Goal: Task Accomplishment & Management: Complete application form

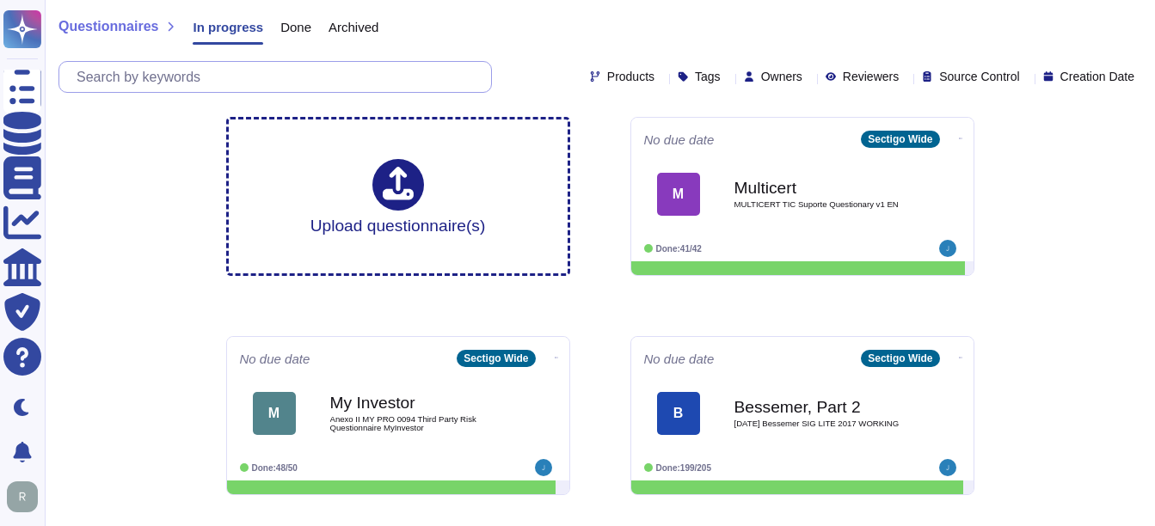
click at [272, 75] on input "text" at bounding box center [279, 77] width 423 height 30
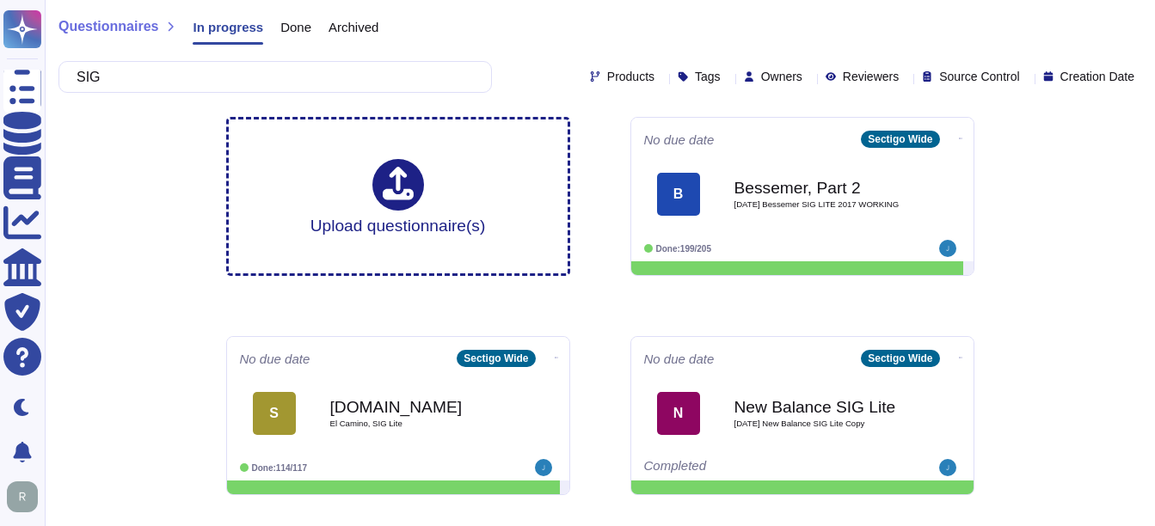
type input "SIG"
click at [294, 27] on span "Done" at bounding box center [295, 27] width 31 height 13
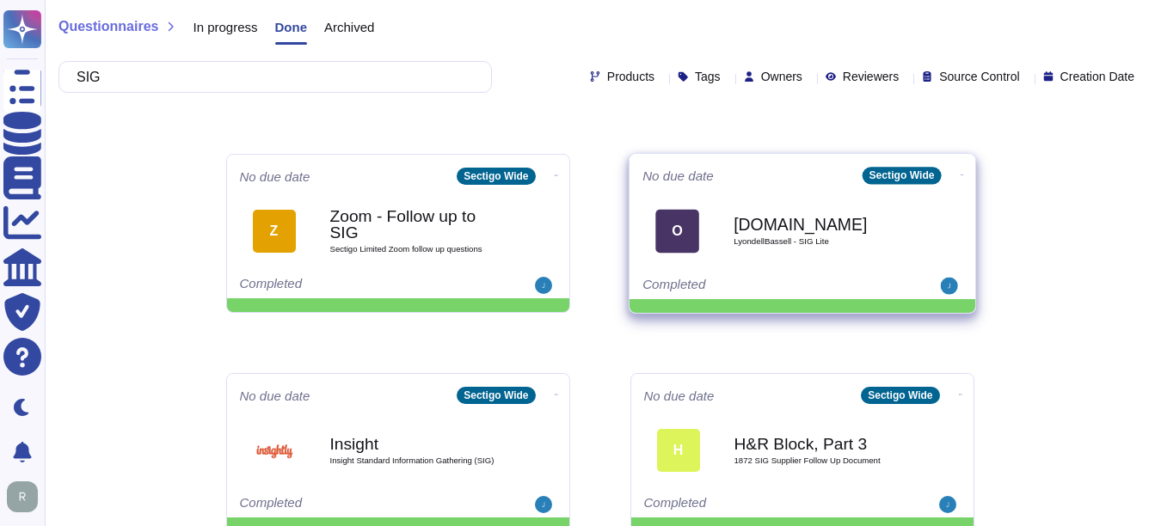
scroll to position [86, 0]
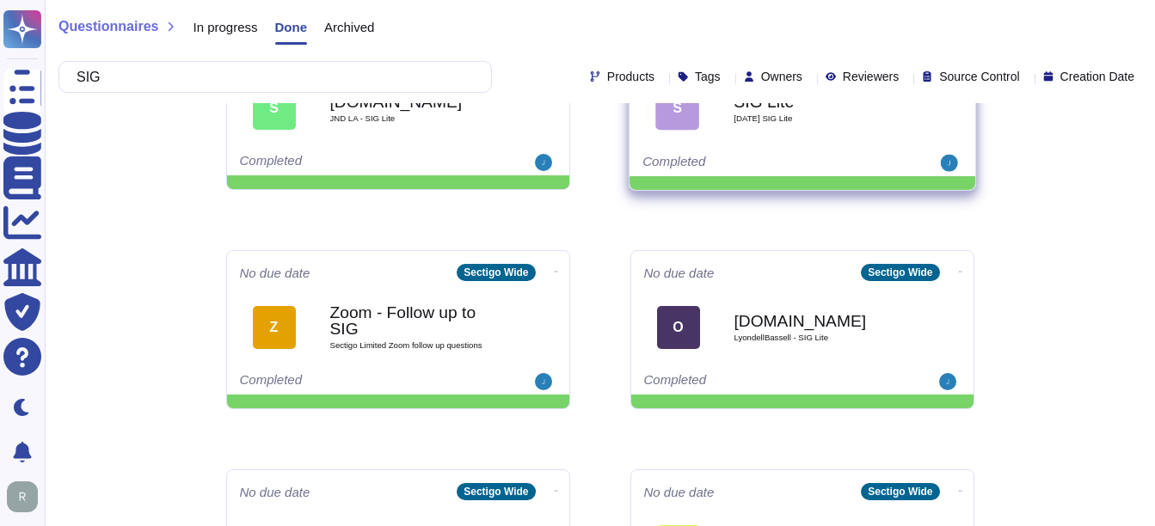
click at [824, 132] on div "SIG Lite [DATE] SIG Lite" at bounding box center [821, 108] width 174 height 70
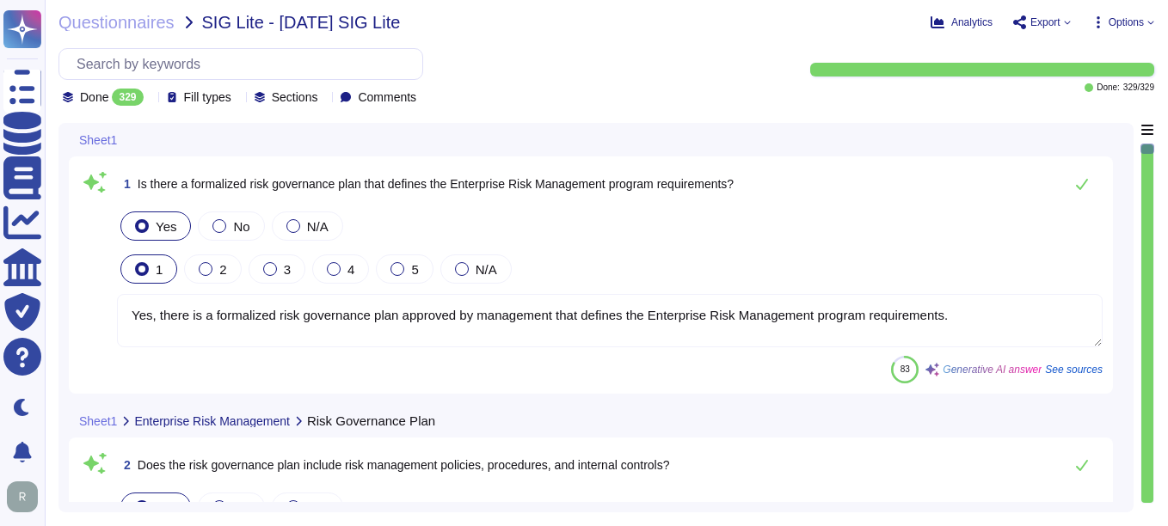
type textarea "Yes, there is a formalized risk governance plan approved by management that def…"
type textarea "Yes, the risk governance plan includes risk management policies, procedures, an…"
type textarea "Yes, our risk governance program includes a comprehensive assessment of a range…"
click at [155, 62] on input "text" at bounding box center [245, 64] width 354 height 30
paste input "Does the organization maintain policies and procedures for the access to and th…"
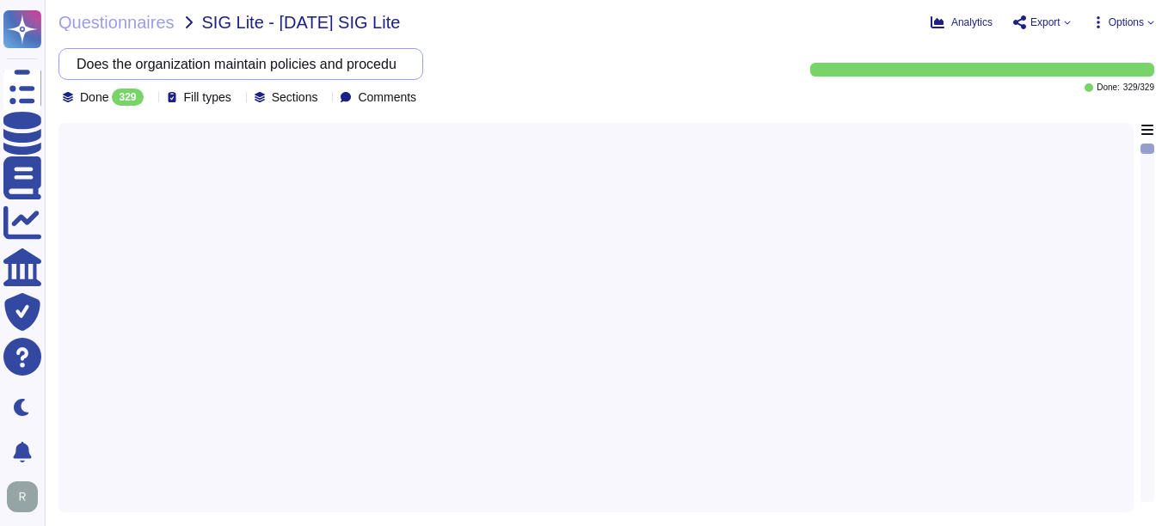
scroll to position [0, 851]
type input "Does the organization maintain policies and procedures for the access to and th…"
click at [327, 234] on div at bounding box center [596, 312] width 1054 height 379
click at [138, 22] on span "Questionnaires" at bounding box center [116, 22] width 116 height 17
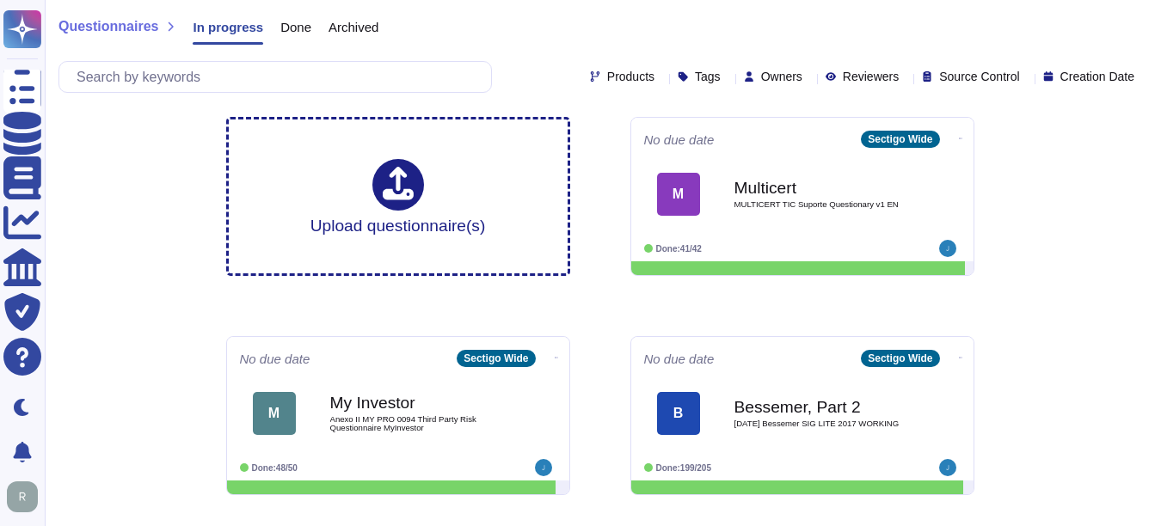
click at [286, 29] on span "Done" at bounding box center [295, 27] width 31 height 13
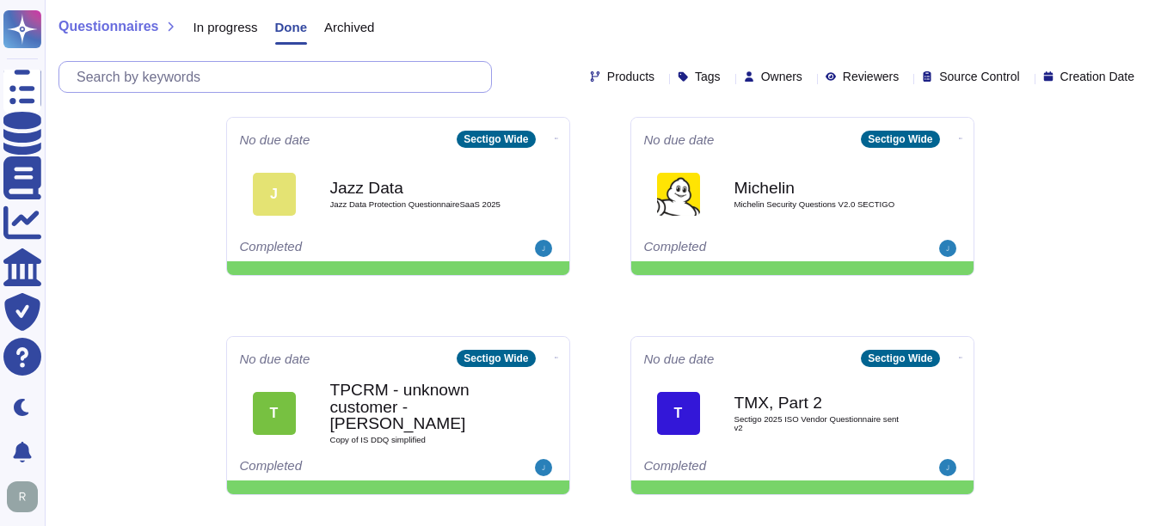
click at [256, 77] on input "text" at bounding box center [279, 77] width 423 height 30
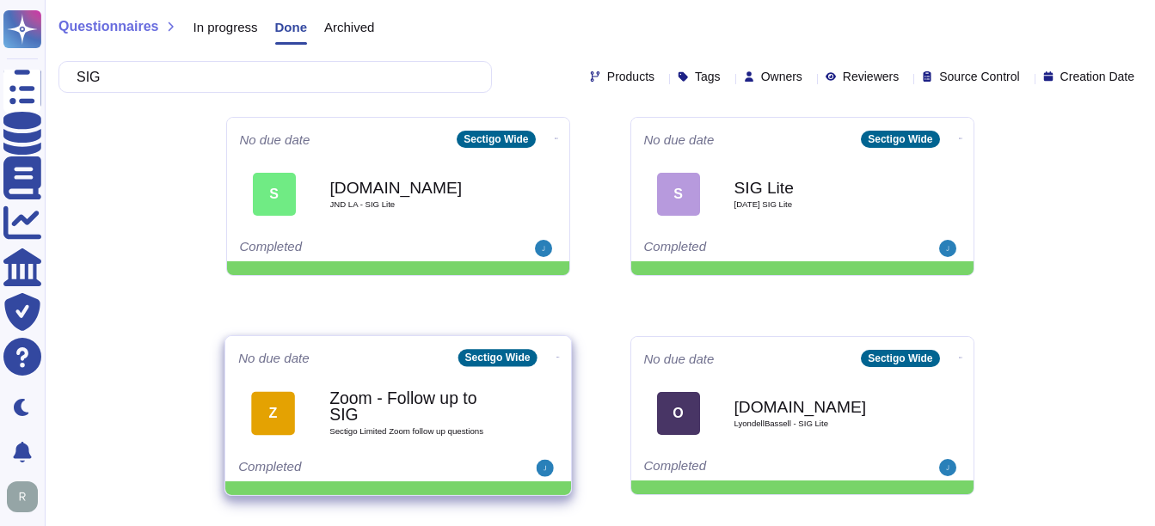
type input "SIG"
click at [441, 432] on span "Sectigo Limited Zoom follow up questions" at bounding box center [416, 432] width 174 height 9
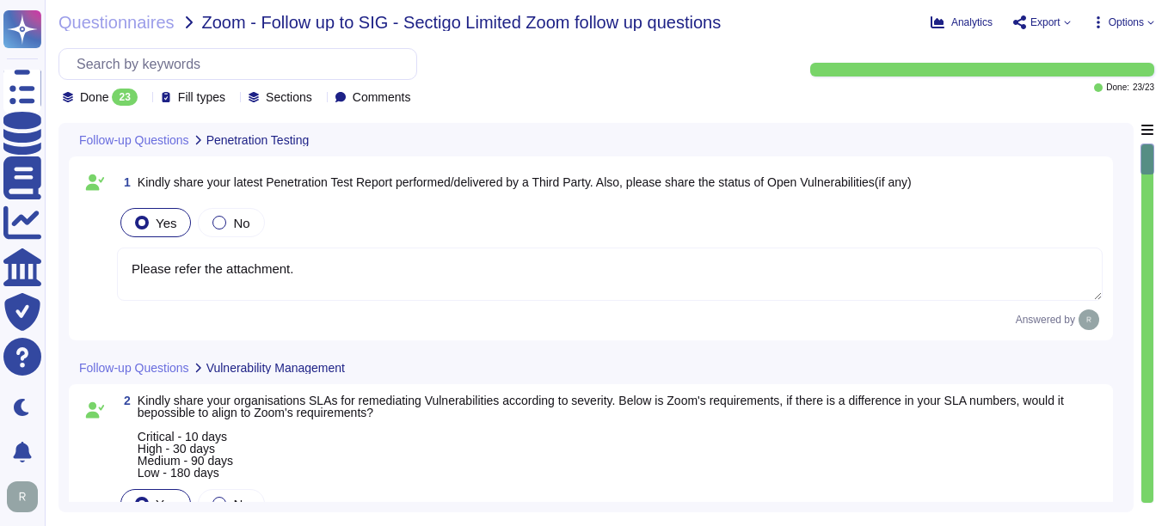
type textarea "Please refer the attachment."
type textarea "Our primary Service Level Agreement (SLA) targets for remediating vulnerabiliti…"
type textarea "Yes, our organization has defined Recovery Time Objectives (RTO) and Recovery P…"
click at [142, 16] on span "Questionnaires" at bounding box center [116, 22] width 116 height 17
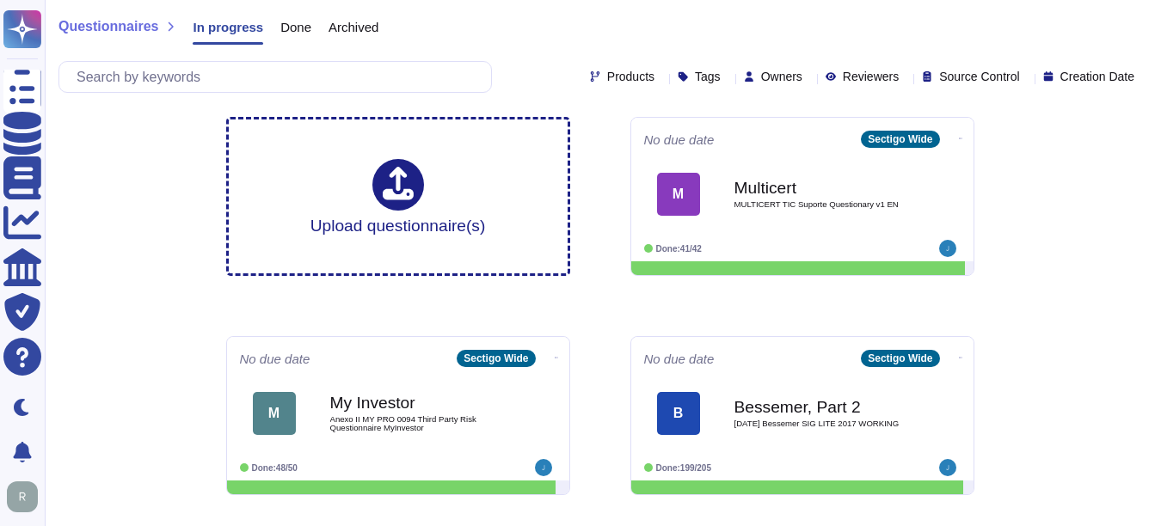
click at [286, 31] on span "Done" at bounding box center [295, 27] width 31 height 13
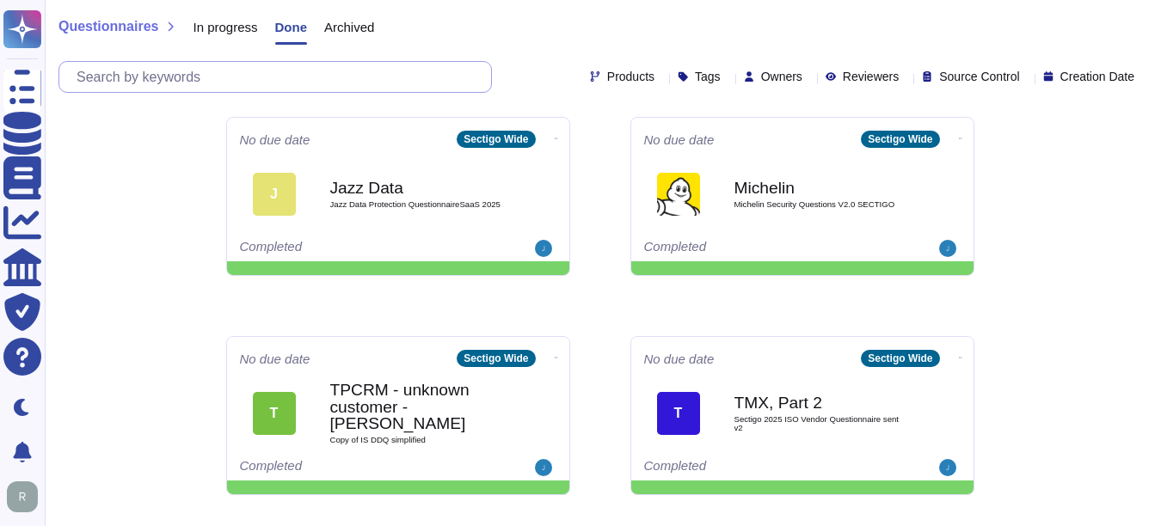
click at [219, 82] on input "text" at bounding box center [279, 77] width 423 height 30
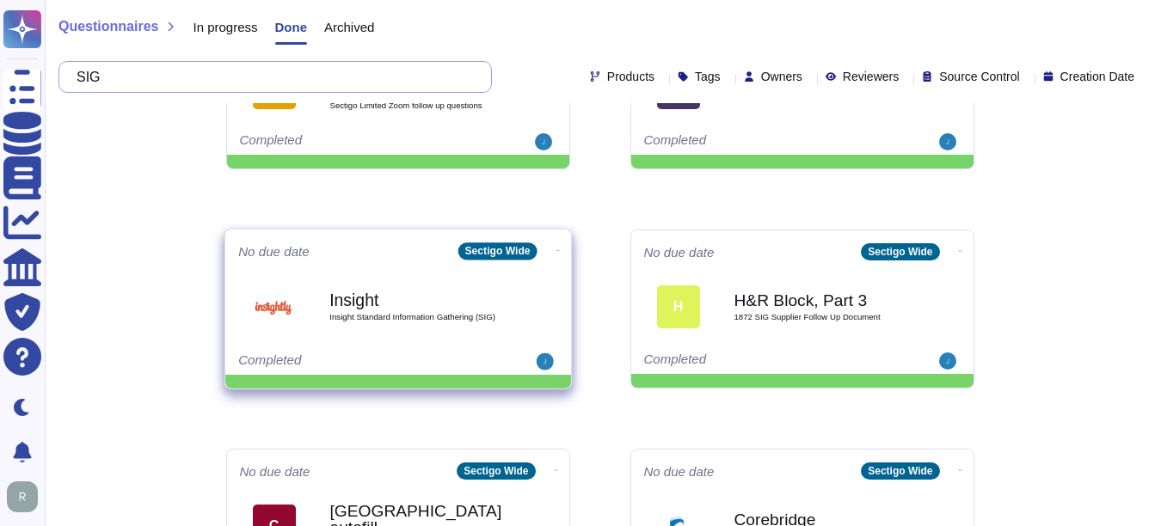
scroll to position [430, 0]
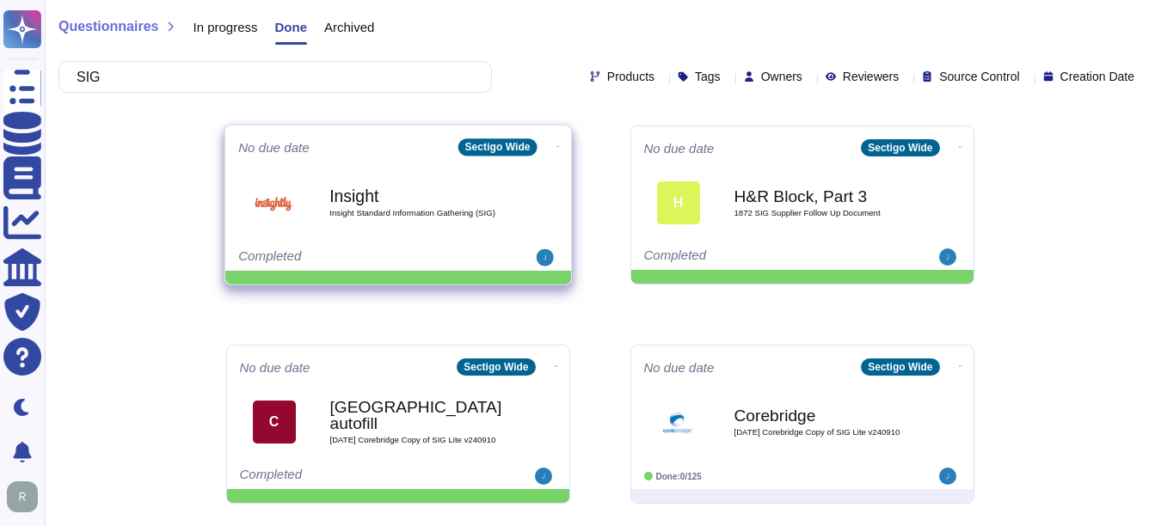
type input "SIG"
click at [443, 219] on div "Insight Insight Standard Information Gathering (SIG)" at bounding box center [416, 203] width 174 height 70
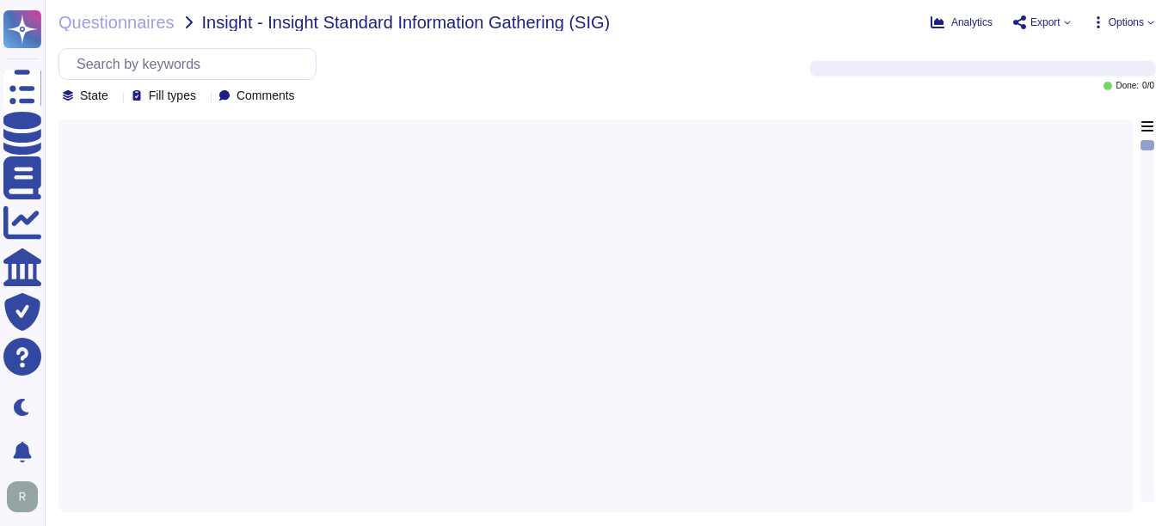
click at [443, 219] on div at bounding box center [596, 311] width 1054 height 383
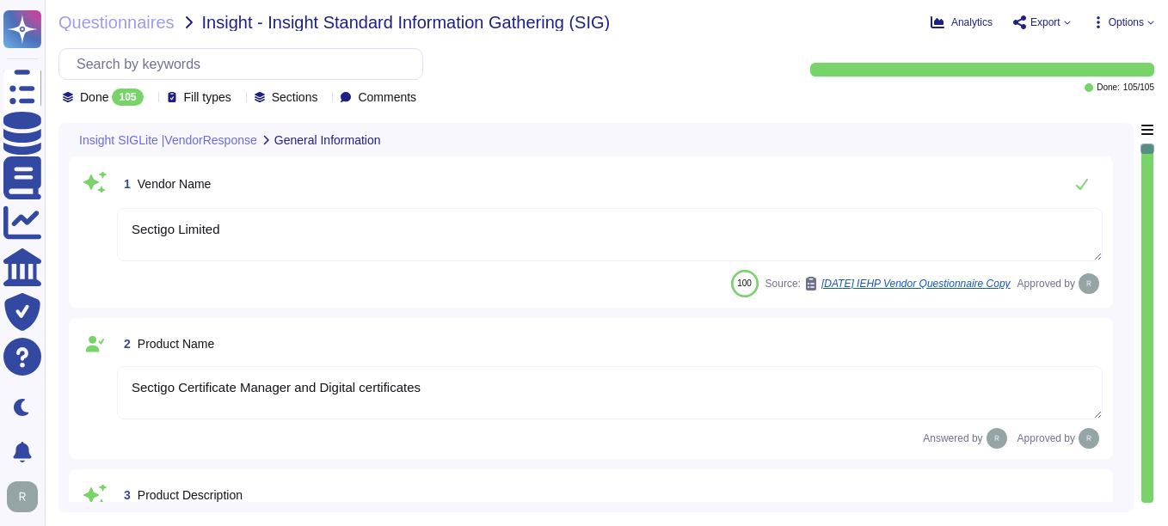
type textarea "Sectigo Limited"
type textarea "Sectigo Certificate Manager and Digital certificates"
type textarea "Sectigo provides the following services and products: 1. Digital identity solut…"
type textarea "The web link to the Product Privacy Notice is [URL][DOMAIN_NAME]"
type textarea "[DOMAIN_NAME]"
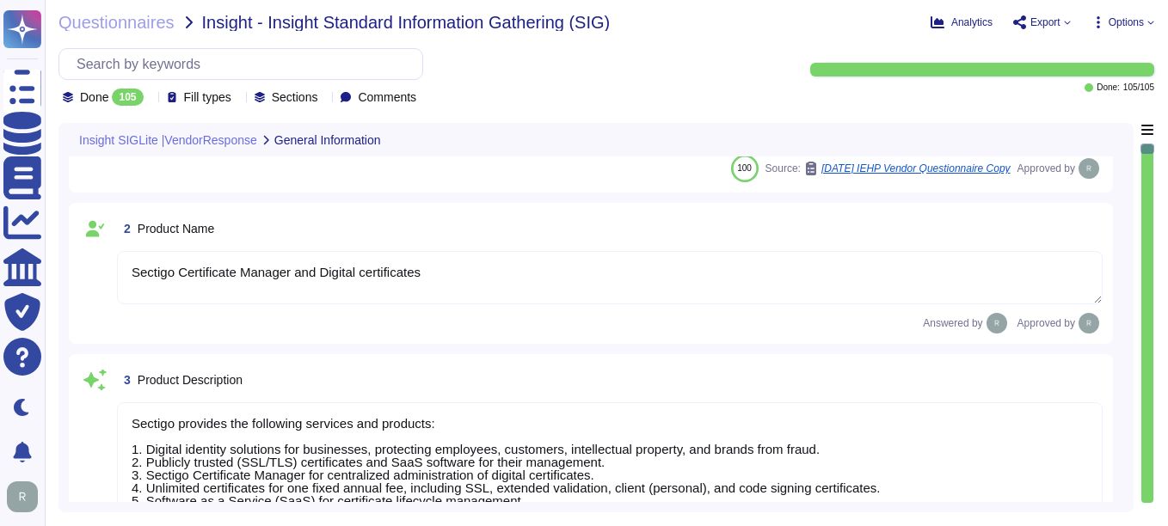
scroll to position [258, 0]
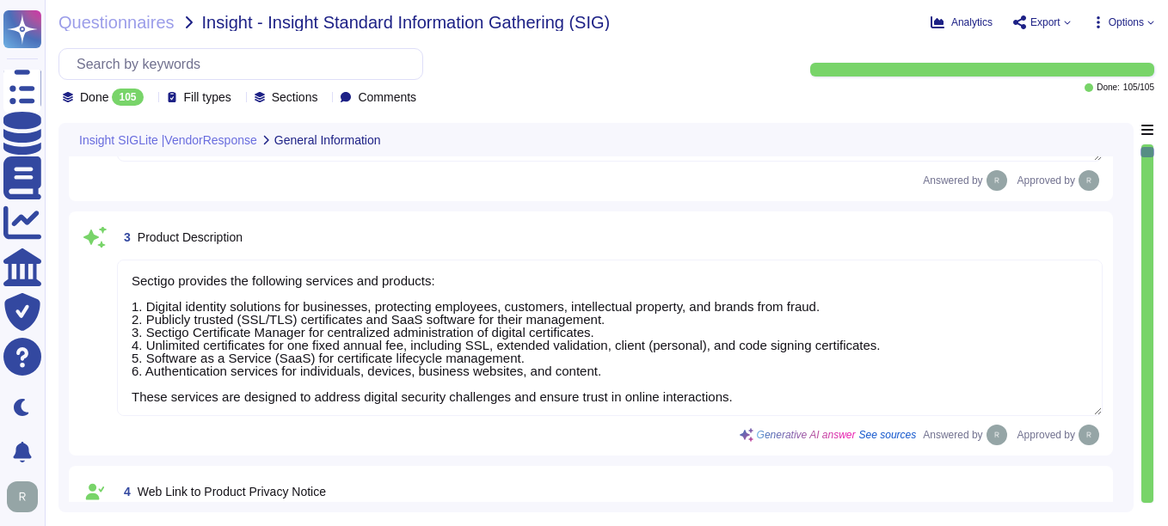
type textarea "[PERSON_NAME] [PERSON_NAME][EMAIL_ADDRESS][PERSON_NAME][DOMAIN_NAME]"
click at [168, 56] on input "text" at bounding box center [245, 64] width 354 height 30
paste input "Does the organization maintain policies and procedures for the access to and th…"
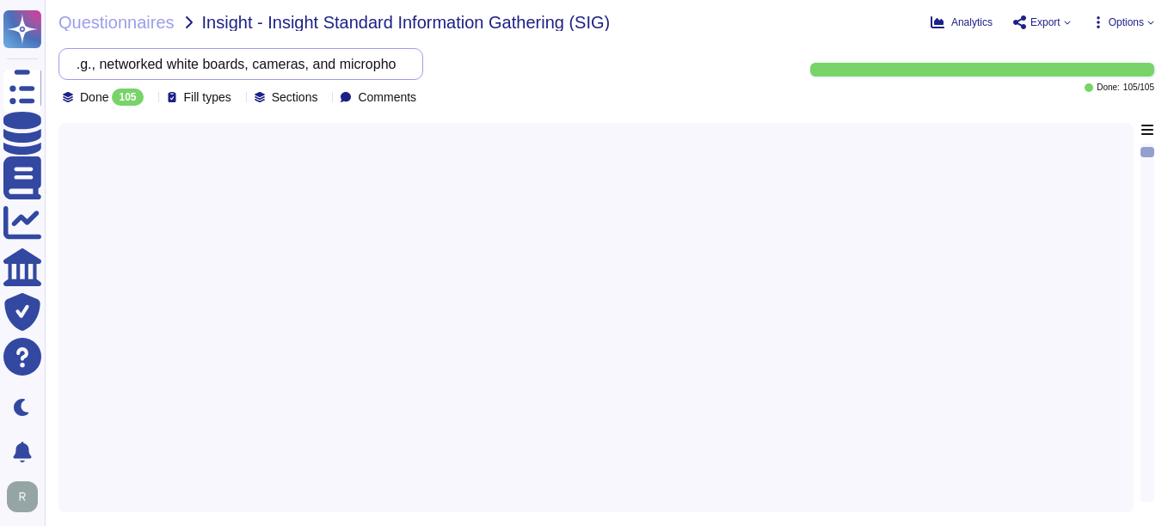
type input "Does the organization maintain policies and procedures for the access to and th…"
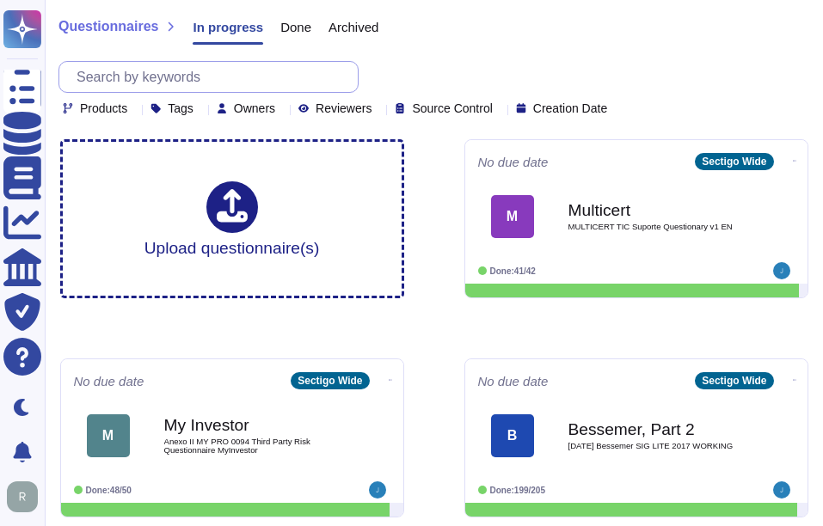
click at [141, 76] on input "text" at bounding box center [213, 77] width 290 height 30
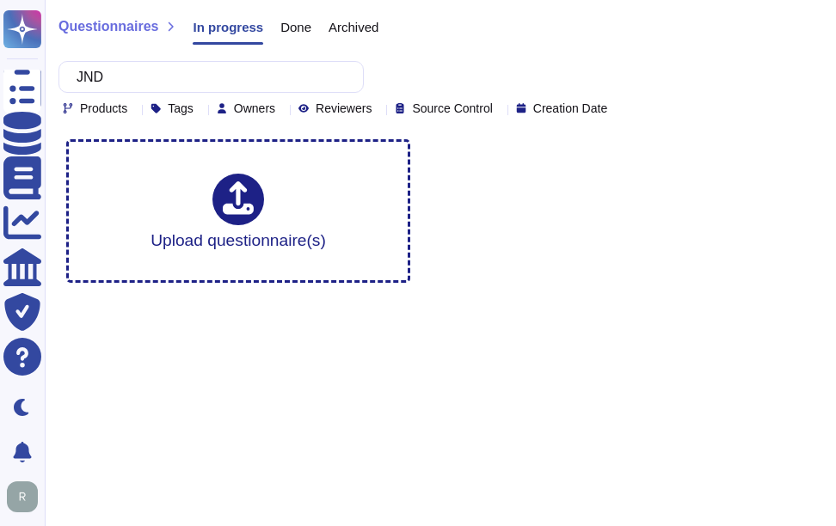
type input "JND"
click at [284, 32] on span "Done" at bounding box center [295, 27] width 31 height 13
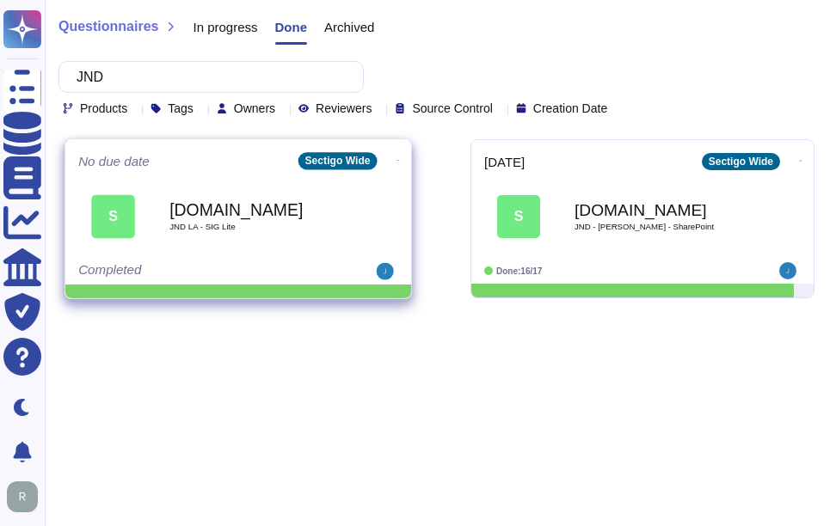
click at [278, 253] on div "S Smarshvrm.com JND LA - SIG Lite" at bounding box center [238, 216] width 320 height 87
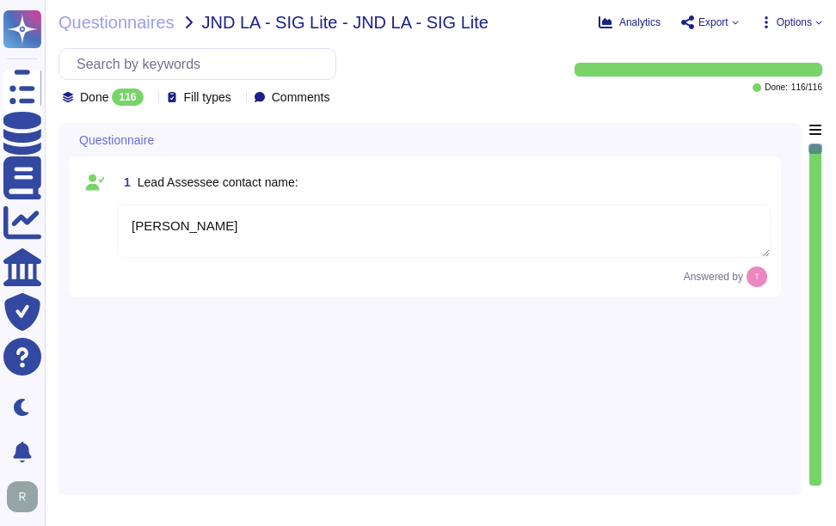
type textarea "[PERSON_NAME]"
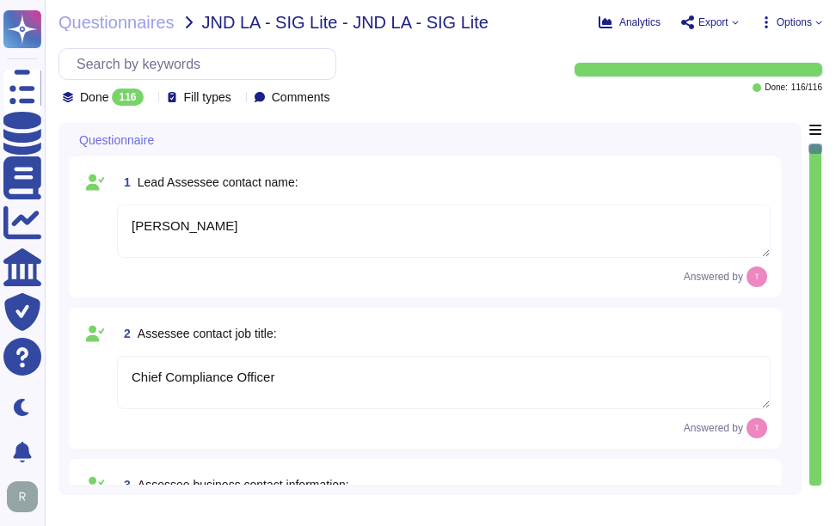
type textarea "Chief Compliance Officer"
type textarea "[PERSON_NAME][EMAIL_ADDRESS][PERSON_NAME][DOMAIN_NAME]"
type textarea "[DATE]"
type textarea "The company/business name is Sectigo."
click at [202, 68] on input "text" at bounding box center [201, 64] width 267 height 30
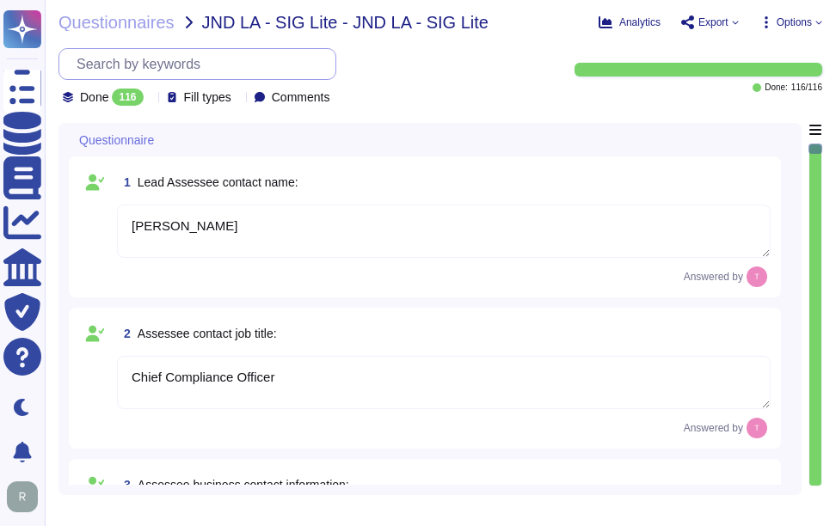
paste input "Are there any financial provisions in the annual accounting statements of the o…"
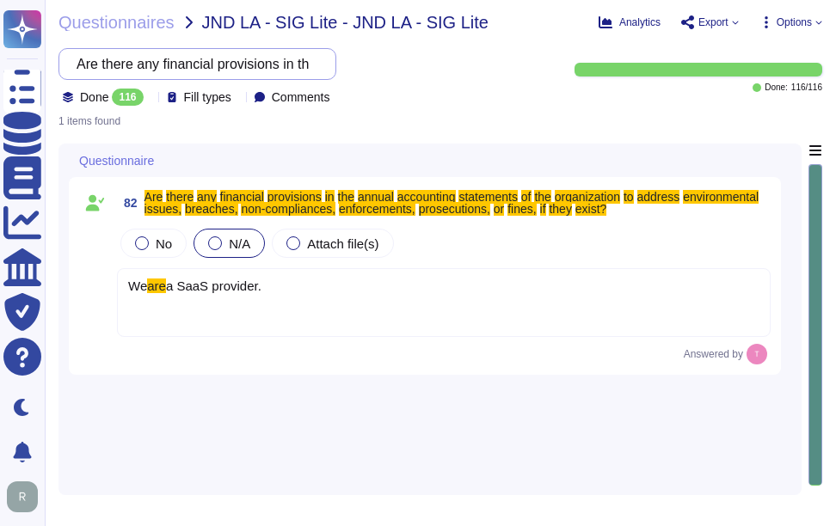
scroll to position [0, 979]
drag, startPoint x: 94, startPoint y: 64, endPoint x: 1004, endPoint y: 58, distance: 910.0
click at [835, 58] on html "Questionnaires Knowledge Base Documents Analytics CAIQ / SIG Trust Center Help …" at bounding box center [418, 263] width 836 height 526
paste input "Does the organization have processes to ensure that there are no material disch…"
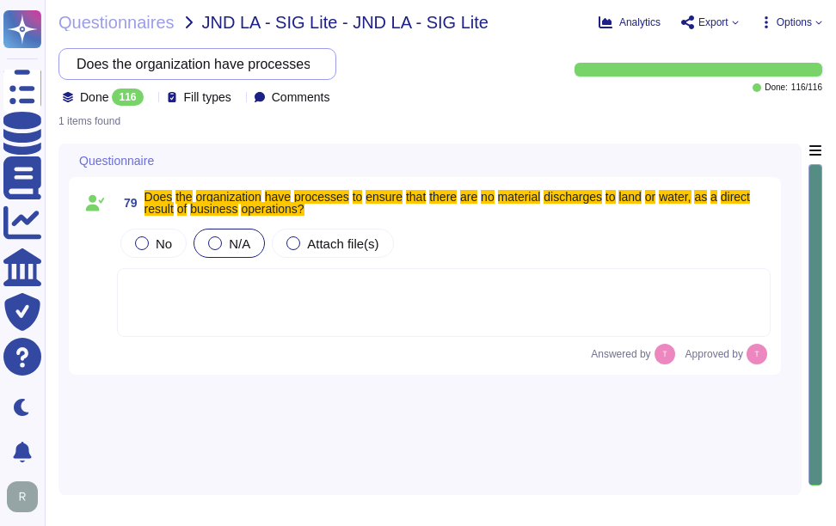
scroll to position [0, 625]
drag, startPoint x: 93, startPoint y: 65, endPoint x: 722, endPoint y: 58, distance: 629.6
click at [722, 58] on div "Does the organization have processes to ensure that there are no material disch…" at bounding box center [440, 77] width 764 height 58
paste input "material discharges to air as a direct result of it"
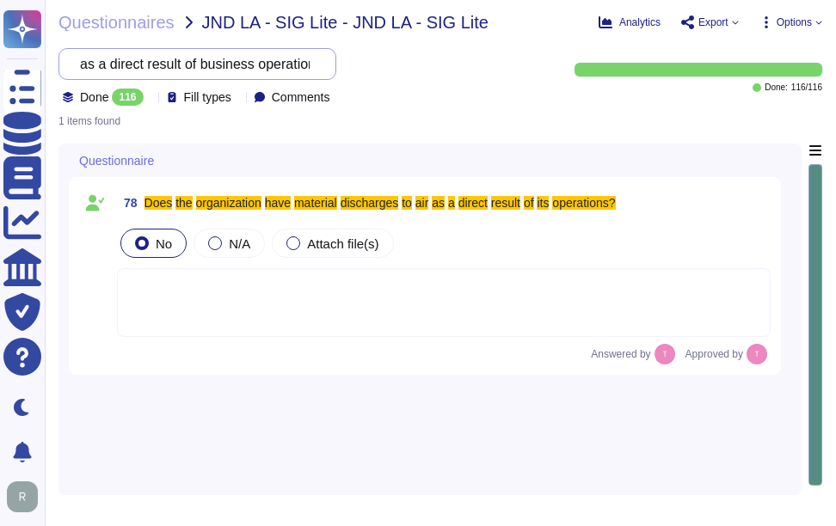
scroll to position [0, 290]
drag, startPoint x: 95, startPoint y: 61, endPoint x: 687, endPoint y: 57, distance: 592.6
click at [687, 57] on div "Does the organization have material discharges to air as a direct result of its…" at bounding box center [440, 77] width 764 height 58
paste input "'s environmental policy cover climate change issues that could be material to t…"
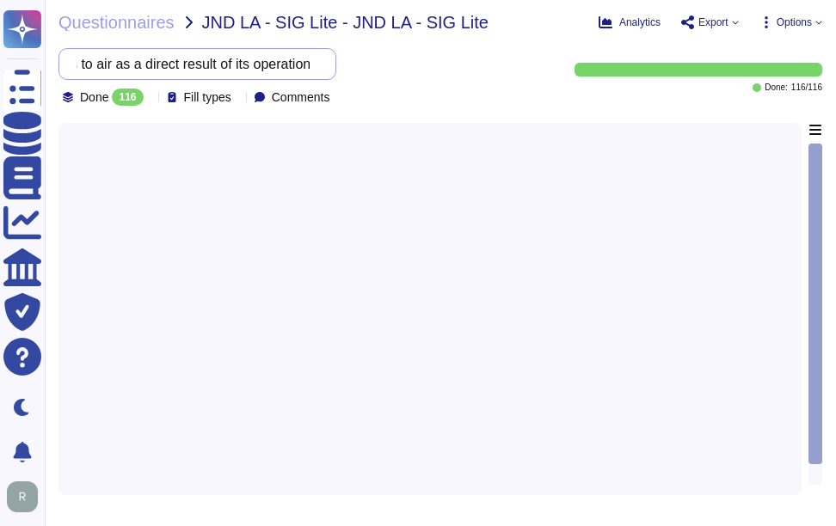
scroll to position [0, 464]
drag, startPoint x: 91, startPoint y: 65, endPoint x: 831, endPoint y: 137, distance: 743.2
click at [831, 137] on div "Questionnaires JND LA - SIG Lite - JND LA - SIG Lite Analytics Export Options D…" at bounding box center [440, 263] width 791 height 526
drag, startPoint x: 95, startPoint y: 60, endPoint x: 682, endPoint y: 76, distance: 587.6
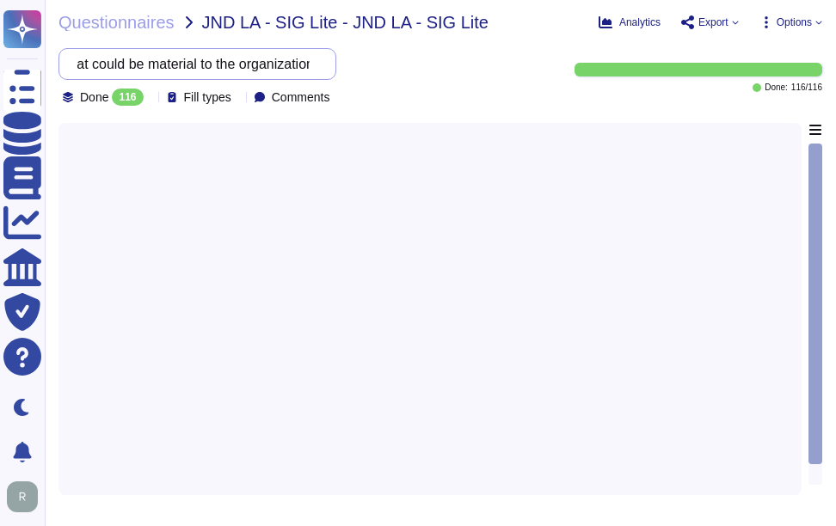
click at [682, 76] on div "Does the organization's environmental policy cover climate change issues that c…" at bounding box center [440, 77] width 764 height 58
paste input "have documented policies and procedures in place that address the prevention of…"
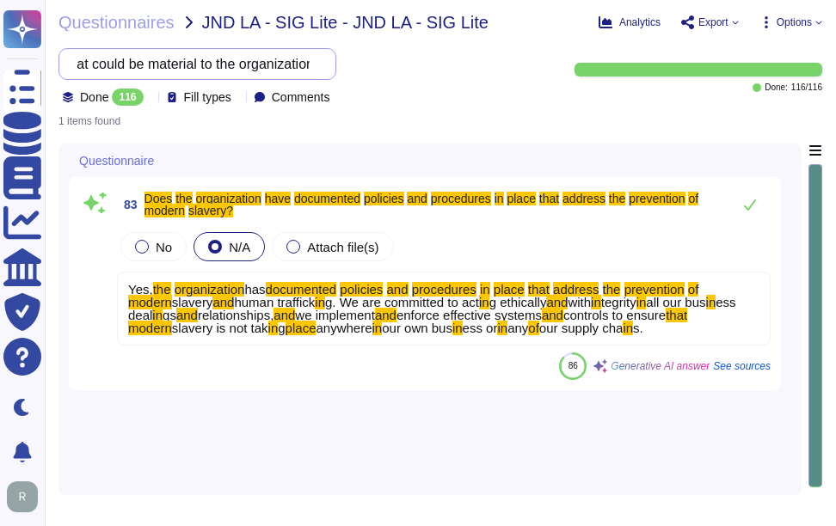
scroll to position [0, 491]
drag, startPoint x: 92, startPoint y: 69, endPoint x: 1054, endPoint y: 162, distance: 966.1
click at [835, 162] on html "Questionnaires Knowledge Base Documents Analytics CAIQ / SIG Trust Center Help …" at bounding box center [418, 263] width 836 height 526
paste input "ensure that sub-contractors are treated fairly and ethically per local standard…"
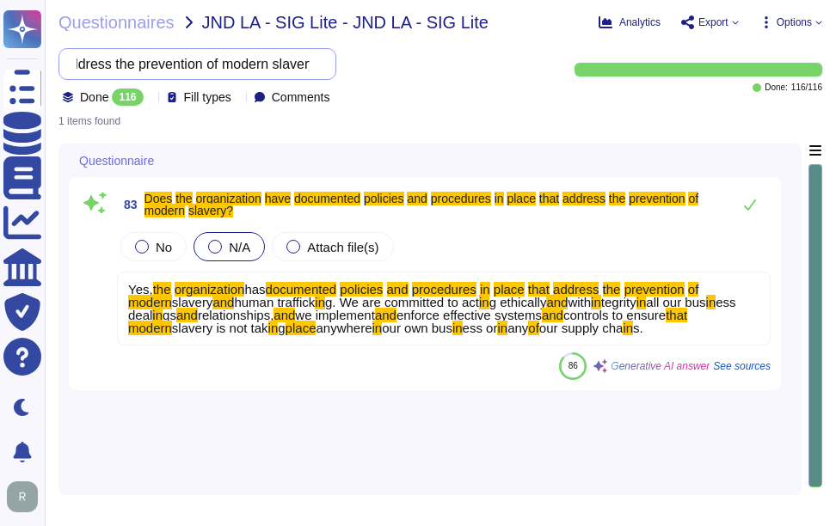
scroll to position [0, 468]
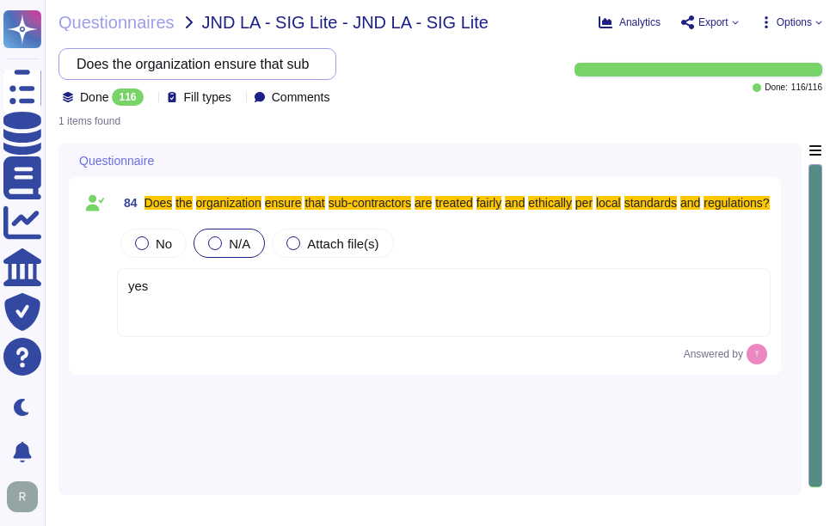
scroll to position [0, 468]
drag, startPoint x: 92, startPoint y: 58, endPoint x: 657, endPoint y: 75, distance: 565.3
click at [657, 75] on div "Does the organization ensure that sub-contractors are treated fairly and ethica…" at bounding box center [440, 77] width 764 height 58
paste input "have a documented policy on Health and Safety"
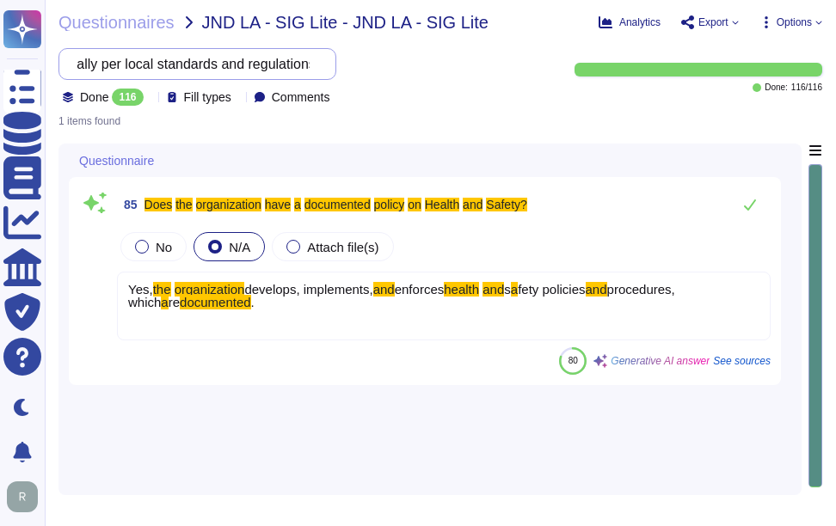
scroll to position [0, 190]
drag, startPoint x: 87, startPoint y: 65, endPoint x: 638, endPoint y: 63, distance: 551.3
click at [640, 66] on div "Does the organization have a documented policy on Health and Safety? Done 116 F…" at bounding box center [440, 77] width 764 height 58
paste input "Has the organization established formal community relations programs to promote…"
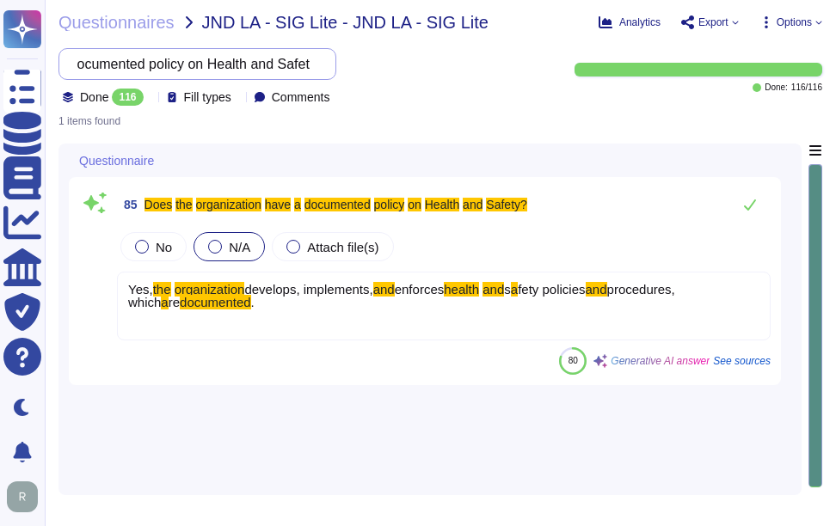
scroll to position [0, 472]
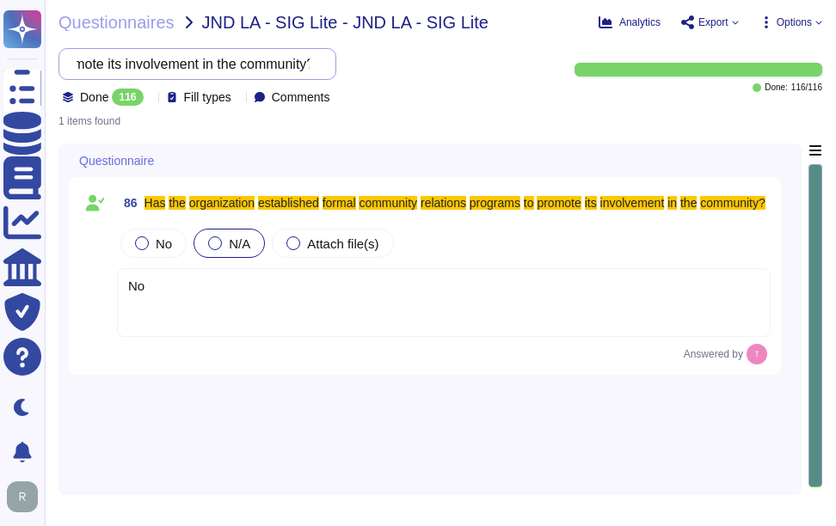
drag, startPoint x: 91, startPoint y: 61, endPoint x: 695, endPoint y: 89, distance: 604.4
click at [695, 89] on div "Has the organization established formal community relations programs to promote…" at bounding box center [440, 77] width 764 height 58
paste input "Does the organization have policies to ensure products and services do not gene…"
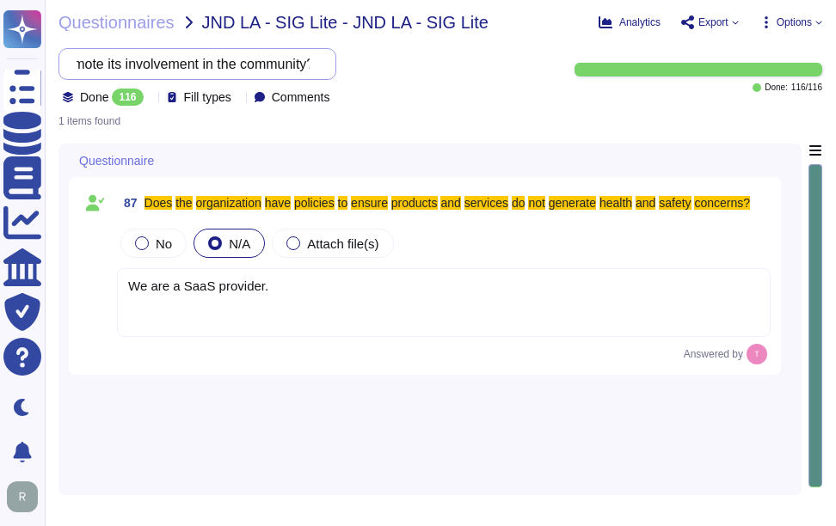
scroll to position [0, 441]
type input "Does the organization have policies to ensure products and services do not gene…"
drag, startPoint x: 274, startPoint y: 280, endPoint x: 84, endPoint y: 299, distance: 190.2
click at [84, 299] on div "87 Does the organization have policies to ensure products and services do not g…" at bounding box center [425, 276] width 692 height 177
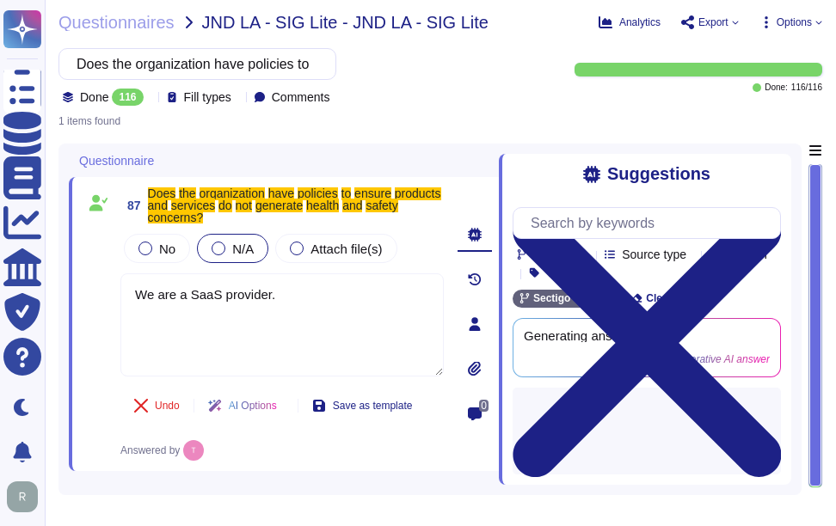
type textarea "We are a SaaS provider."
drag, startPoint x: 277, startPoint y: 293, endPoint x: 72, endPoint y: 294, distance: 204.7
click at [72, 294] on div "87 Does the organization have policies to ensure products and services do not g…" at bounding box center [284, 324] width 430 height 294
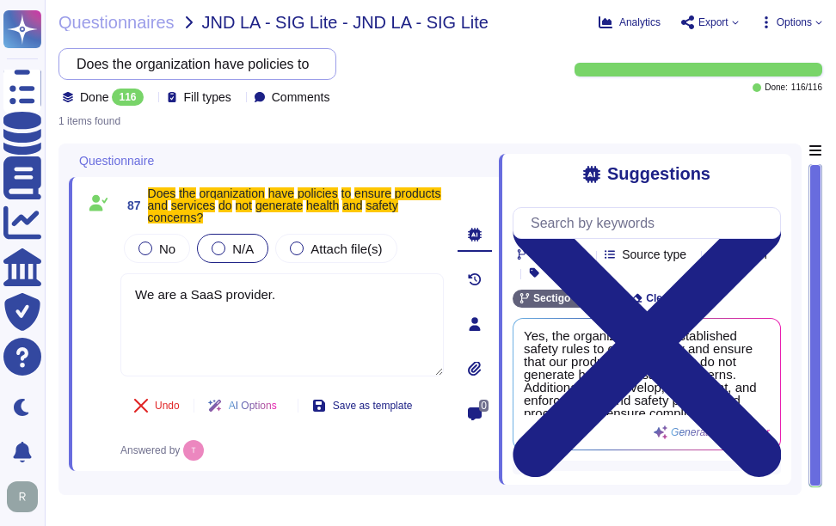
scroll to position [0, 441]
drag, startPoint x: 95, startPoint y: 63, endPoint x: 815, endPoint y: 75, distance: 720.0
click at [815, 75] on div "Does the organization have policies to ensure products and services do not gene…" at bounding box center [440, 77] width 764 height 58
click at [815, 75] on div at bounding box center [699, 70] width 248 height 14
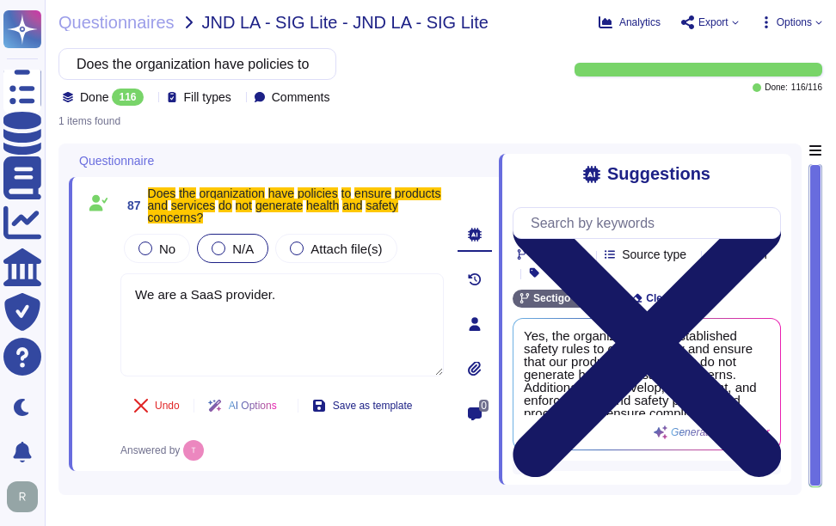
click at [765, 174] on icon at bounding box center [647, 343] width 268 height 358
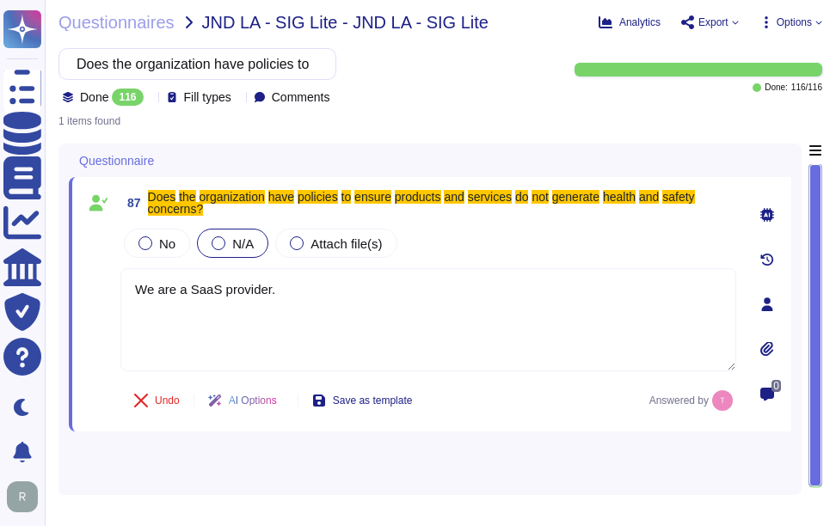
drag, startPoint x: 290, startPoint y: 286, endPoint x: 65, endPoint y: 294, distance: 224.6
click at [65, 294] on div "Questionnaire 87 Does the organization have policies to ensure products and ser…" at bounding box center [429, 320] width 743 height 352
drag, startPoint x: 92, startPoint y: 66, endPoint x: 801, endPoint y: 87, distance: 709.0
click at [801, 87] on div "Does the organization have policies to ensure products and services do not gene…" at bounding box center [440, 77] width 764 height 58
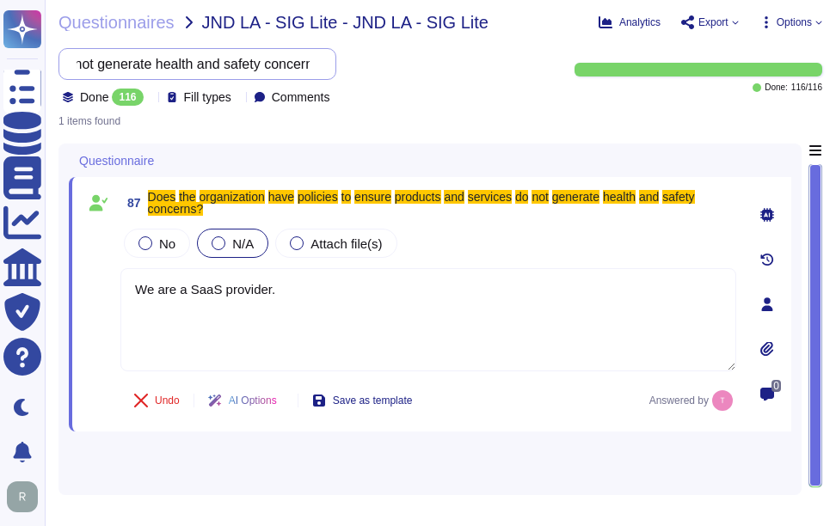
paste input "Does the organization have a formal diversity, equity, and inclusion (DEI) stat…"
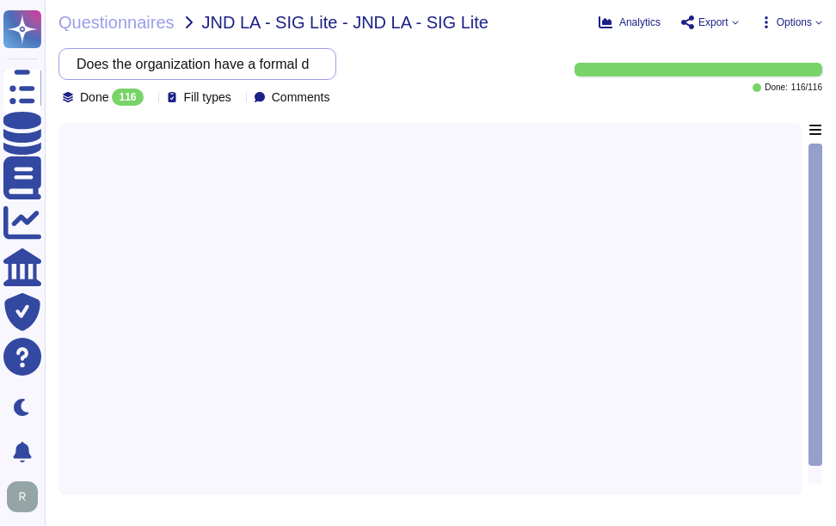
click at [151, 65] on input "Does the organization have a formal diversity, equity, and inclusion (DEI) stat…" at bounding box center [193, 64] width 250 height 30
click at [259, 55] on input "Does the organization have a formal diversity, equity, and inclusion (DEI) stat…" at bounding box center [193, 64] width 250 height 30
drag, startPoint x: 100, startPoint y: 66, endPoint x: 603, endPoint y: 55, distance: 503.3
click at [603, 55] on div "Does the organization have a formal diversity, equity, and inclusion (DEI) stat…" at bounding box center [440, 77] width 764 height 58
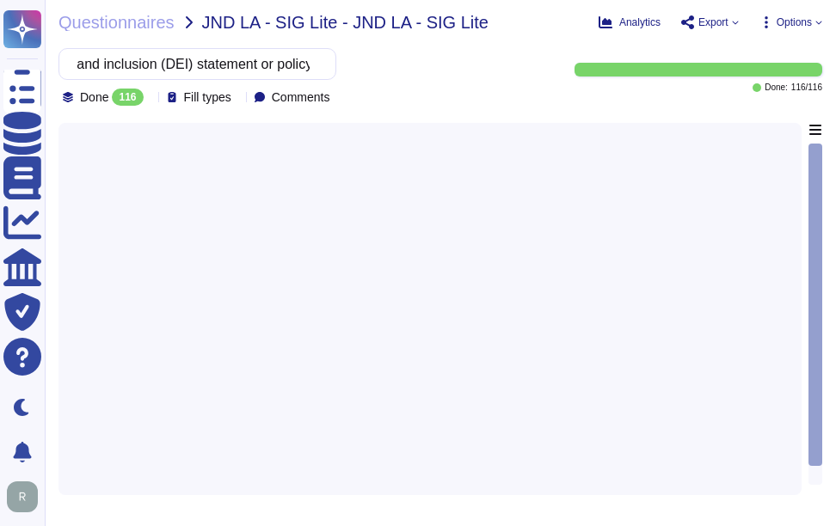
scroll to position [0, 0]
click at [390, 210] on div at bounding box center [430, 304] width 722 height 362
click at [586, 224] on div at bounding box center [430, 304] width 722 height 362
drag, startPoint x: 95, startPoint y: 67, endPoint x: 567, endPoint y: 89, distance: 471.9
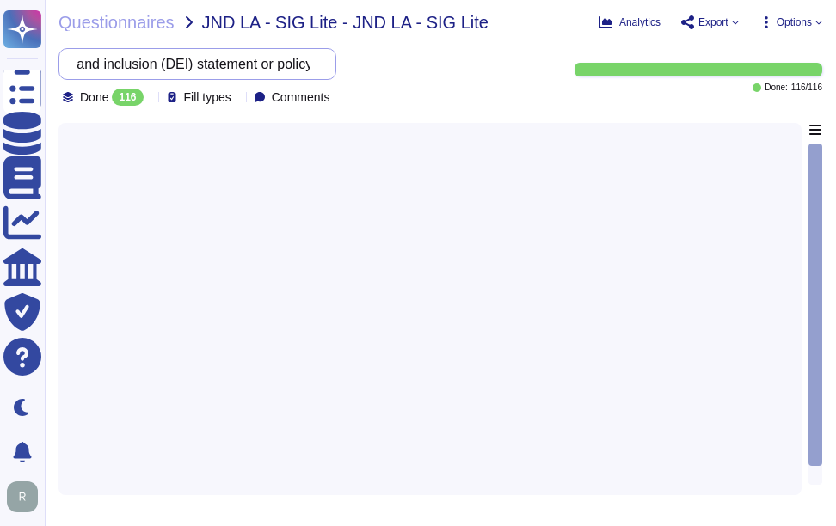
click at [567, 89] on div "Does the organization have a formal diversity, equity, and inclusion (DEI) stat…" at bounding box center [440, 77] width 764 height 58
paste input "documented policy for Ethical Sourcing"
click at [320, 248] on div at bounding box center [430, 304] width 722 height 362
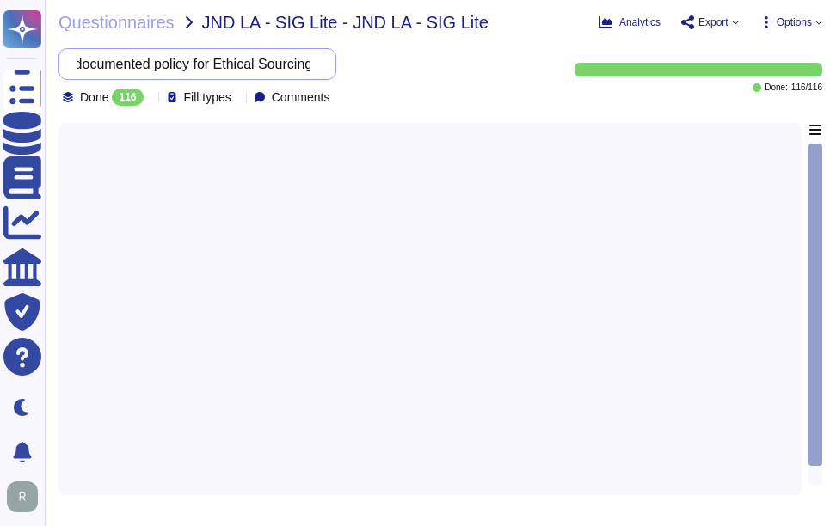
drag, startPoint x: 94, startPoint y: 64, endPoint x: 491, endPoint y: 48, distance: 397.7
click at [491, 48] on div "Does the organization have a documented policy for Ethical Sourcing? Done 116 F…" at bounding box center [305, 77] width 495 height 58
paste input "Is there collection, access, processing, disclosure, or retention of any classi…"
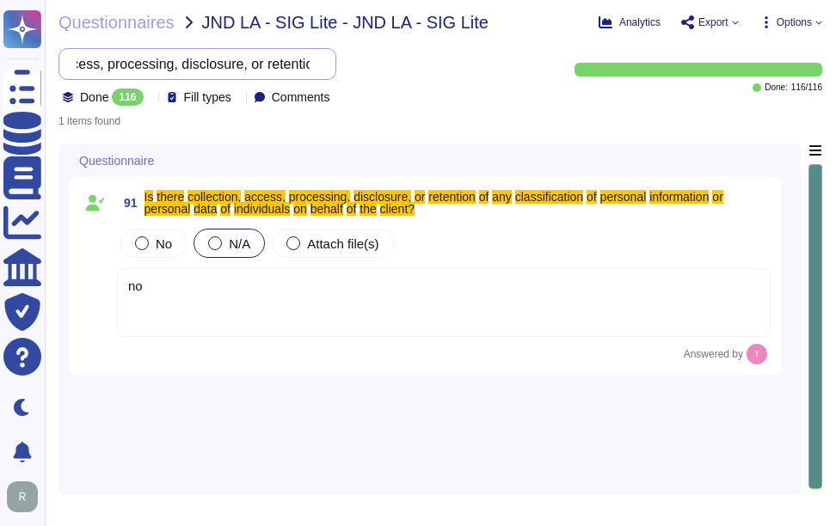
scroll to position [0, 726]
drag, startPoint x: 90, startPoint y: 64, endPoint x: 416, endPoint y: 73, distance: 326.1
click at [416, 73] on div "Is there collection, access, processing, disclosure, or retention of any classi…" at bounding box center [305, 77] width 495 height 58
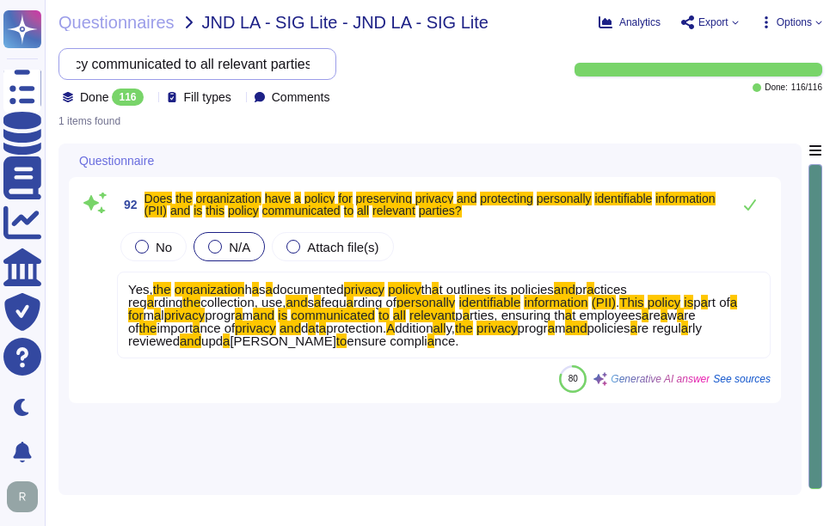
drag, startPoint x: 95, startPoint y: 60, endPoint x: 772, endPoint y: 132, distance: 681.6
click at [772, 132] on div "Questionnaires JND LA - SIG Lite - JND LA - SIG Lite Analytics Export Options D…" at bounding box center [440, 263] width 791 height 526
paste input "Is client scoped data collected, accessed, processed, disclosed, or retained th…"
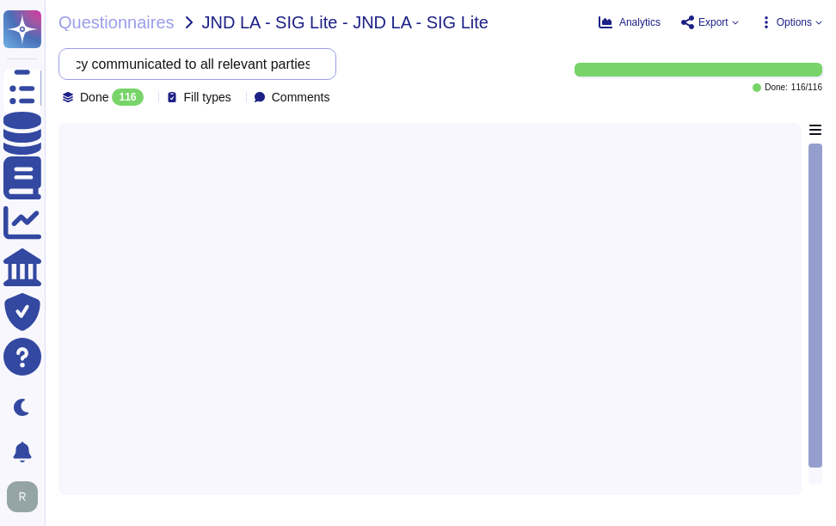
scroll to position [0, 1117]
click at [473, 261] on div at bounding box center [430, 304] width 722 height 362
click at [473, 253] on div at bounding box center [430, 304] width 722 height 362
drag, startPoint x: 96, startPoint y: 63, endPoint x: 575, endPoint y: 80, distance: 479.4
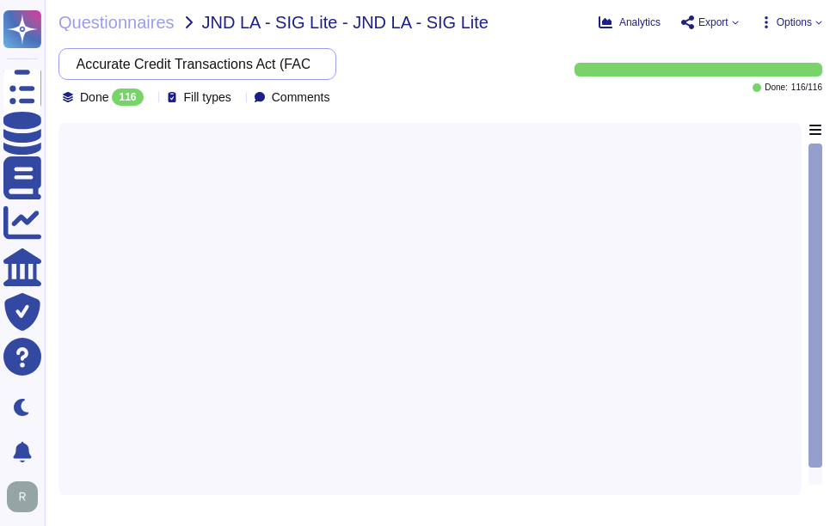
click at [575, 80] on div "Is client scoped data collected, accessed, processed, disclosed, or retained th…" at bounding box center [440, 77] width 764 height 58
drag, startPoint x: 95, startPoint y: 67, endPoint x: 513, endPoint y: 61, distance: 418.1
click at [513, 61] on div "Has the organization developed and maintained a formal privacy program for the …" at bounding box center [305, 77] width 495 height 58
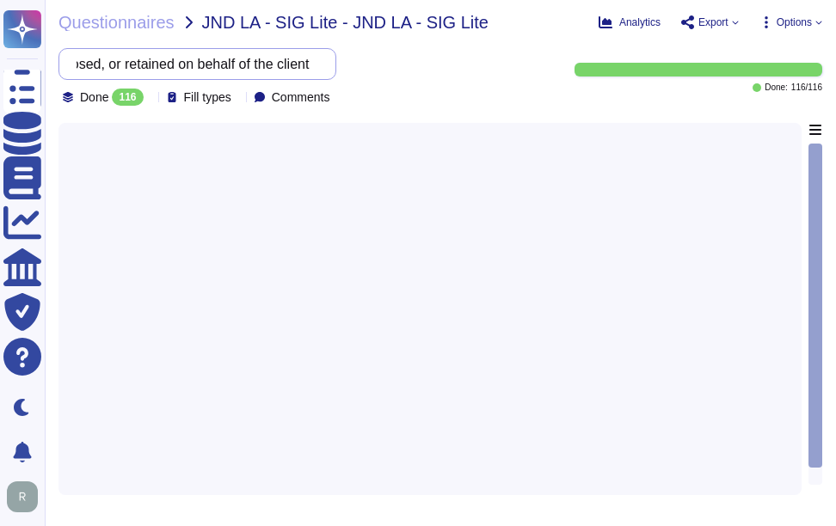
paste input "Is there a training and awareness program that addresses data privacy and data …"
click at [435, 292] on div at bounding box center [430, 304] width 722 height 362
drag, startPoint x: 95, startPoint y: 66, endPoint x: 480, endPoint y: 58, distance: 385.4
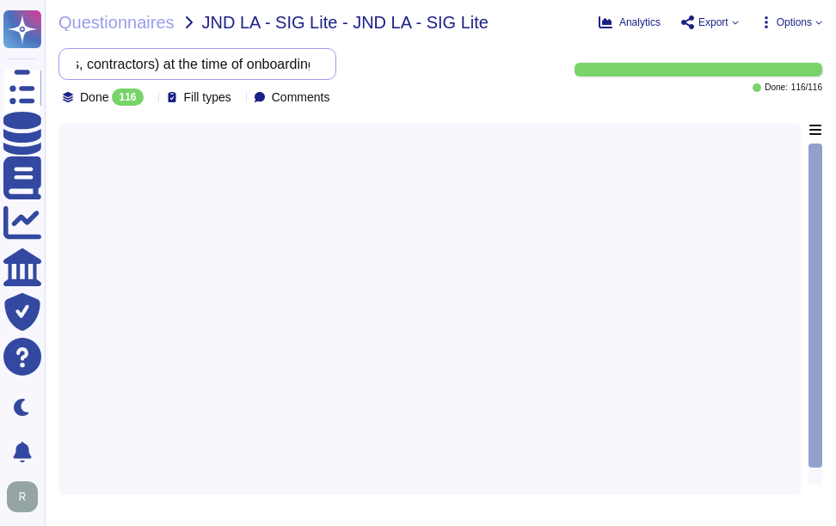
click at [480, 58] on div "Is there a training and awareness program that addresses data privacy and data …" at bounding box center [305, 77] width 495 height 58
drag, startPoint x: 97, startPoint y: 65, endPoint x: 392, endPoint y: 66, distance: 295.0
click at [392, 66] on div "Is there a training and awareness program that addresses data privacy and data …" at bounding box center [305, 77] width 495 height 58
paste input "Are there documented policies and procedures that define limits to the collecti…"
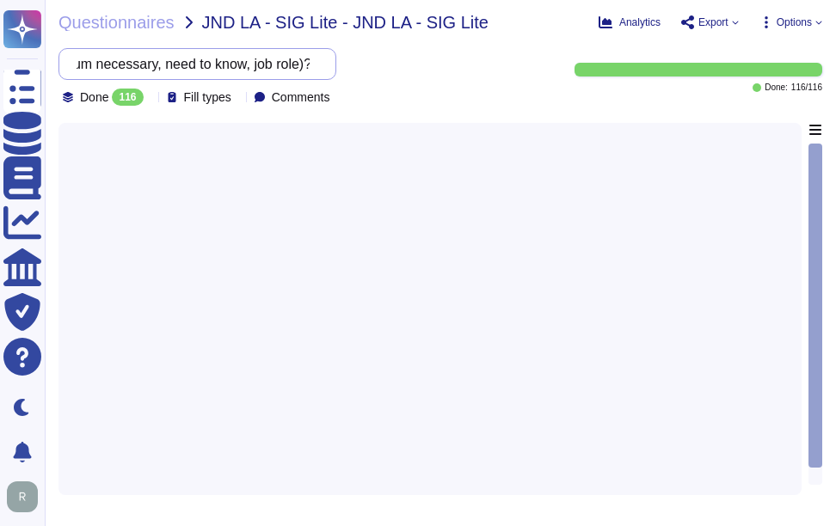
type input "Are there documented policies and procedures that define limits to the collecti…"
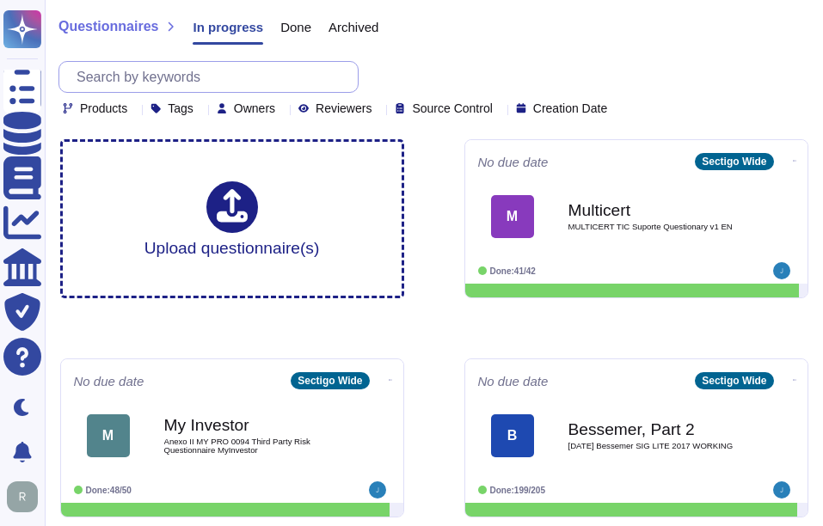
click at [235, 80] on input "text" at bounding box center [213, 77] width 290 height 30
click at [290, 25] on span "Done" at bounding box center [295, 27] width 31 height 13
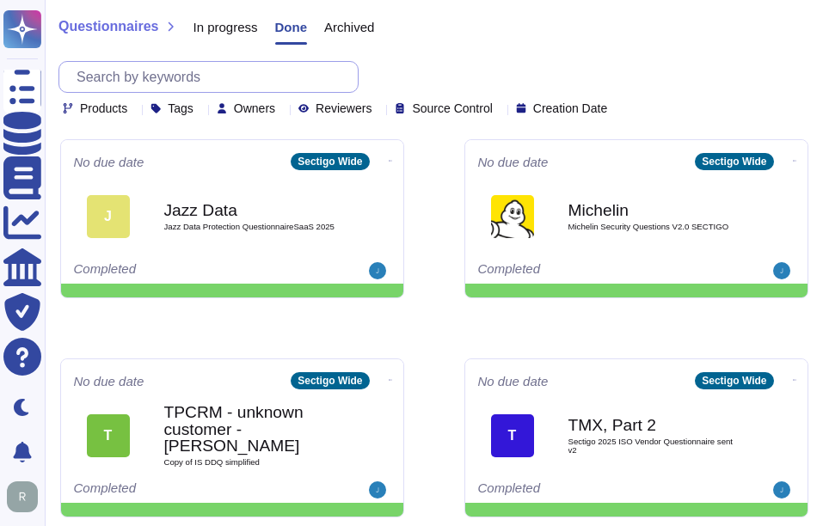
click at [203, 89] on input "text" at bounding box center [213, 77] width 290 height 30
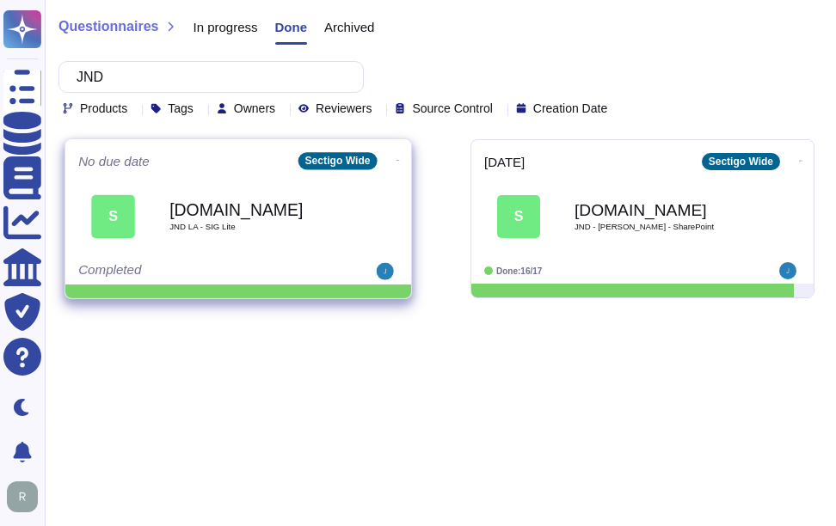
type input "JND"
click at [247, 237] on div "Smarshvrm.com JND LA - SIG Lite" at bounding box center [256, 216] width 174 height 70
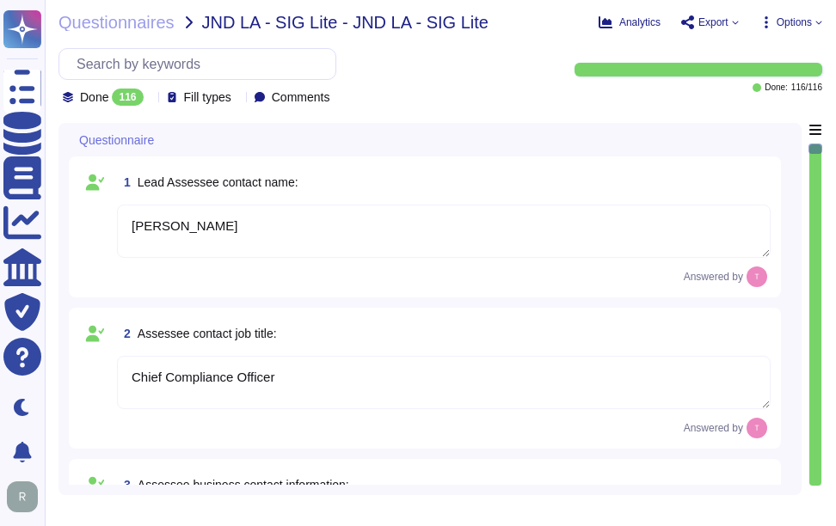
type textarea "Tim Callan"
type textarea "Chief Compliance Officer"
type textarea "tim.callan@sectigo.com"
type textarea "9/9/25"
type textarea "The company/business name is Sectigo."
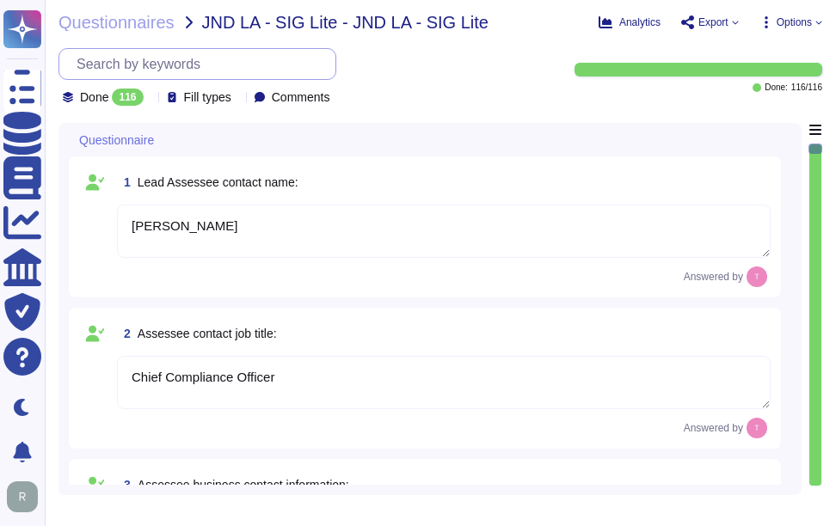
click at [140, 65] on input "text" at bounding box center [201, 64] width 267 height 30
paste input "Does the organization have a process to inform personnel of legal and regulator…"
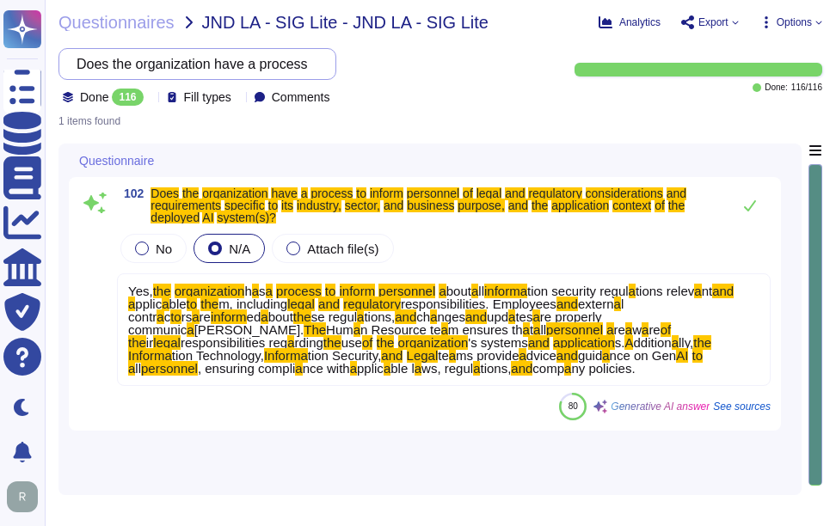
scroll to position [0, 1124]
click at [193, 438] on div "102 Does the organization have a process to inform personnel of legal and regul…" at bounding box center [430, 314] width 722 height 341
drag, startPoint x: 96, startPoint y: 66, endPoint x: 526, endPoint y: 49, distance: 430.4
click at [526, 49] on div "Does the organization have a process to inform personnel of legal and regulator…" at bounding box center [305, 77] width 495 height 58
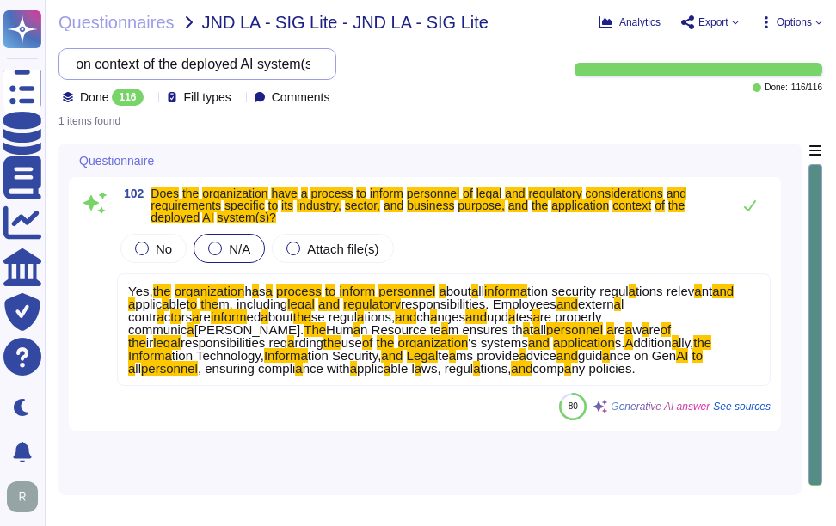
paste input "organizational policies, processes, and procedures include the characteristics …"
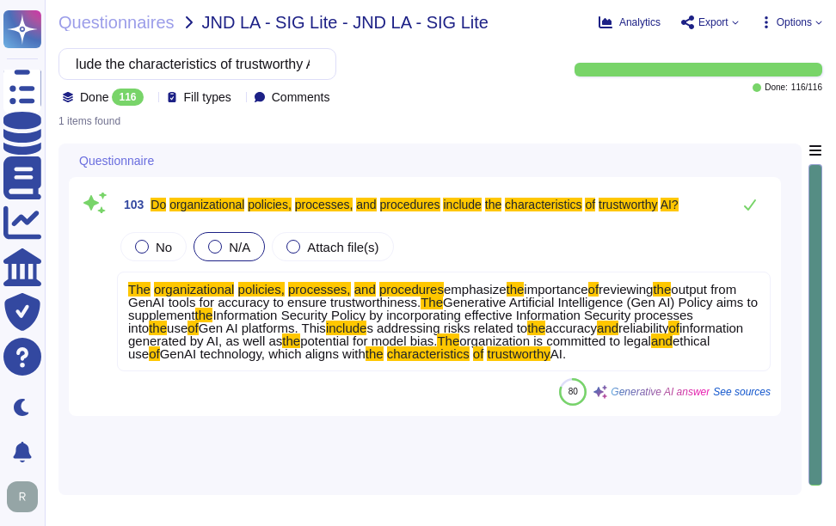
type input "Do organizational policies, processes, and procedures include the characteristi…"
drag, startPoint x: 565, startPoint y: 353, endPoint x: 122, endPoint y: 277, distance: 449.5
click at [122, 277] on div "The organizational policies, processes, and procedures emphasize the importance…" at bounding box center [444, 322] width 654 height 100
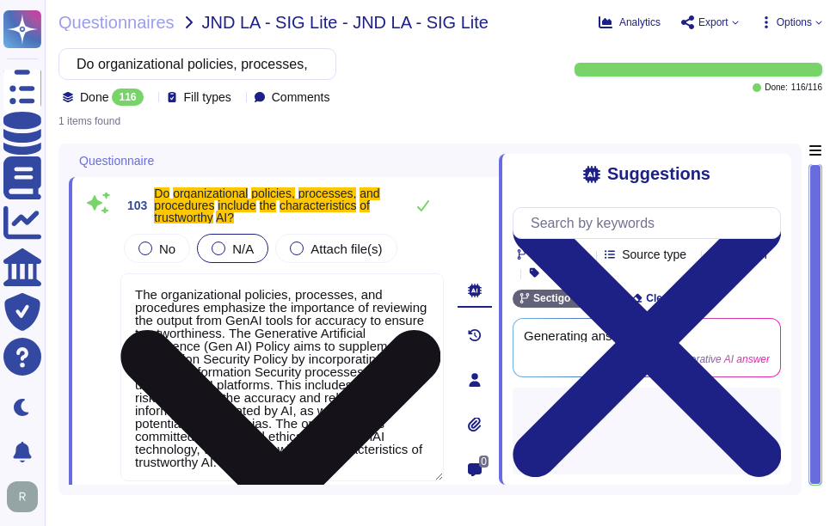
type textarea "The organizational policies, processes, and procedures emphasize the importance…"
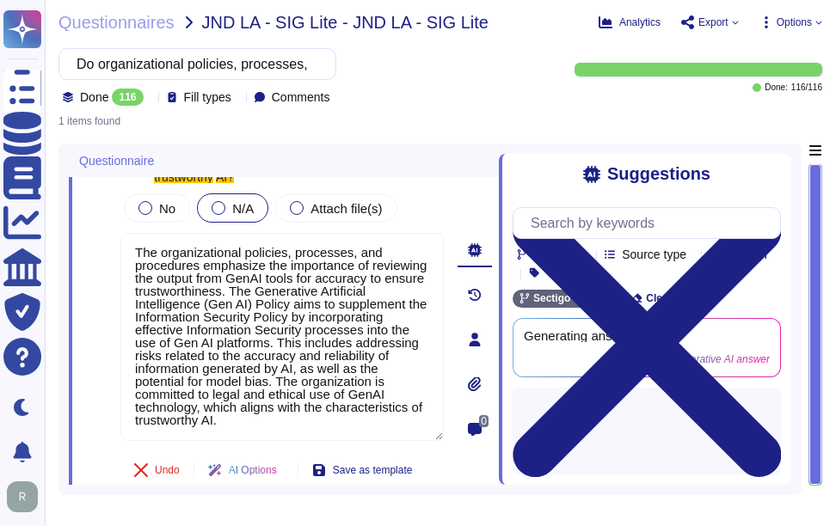
scroll to position [98, 0]
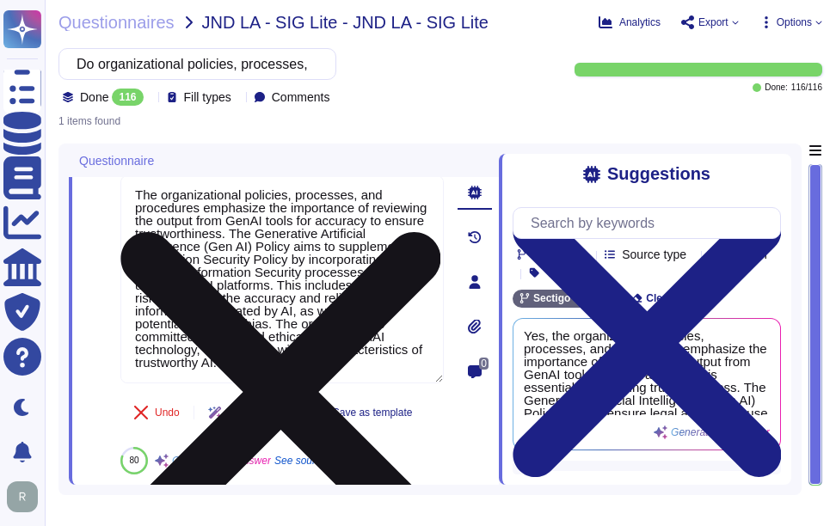
drag, startPoint x: 133, startPoint y: 293, endPoint x: 415, endPoint y: 371, distance: 291.7
click at [415, 371] on textarea "The organizational policies, processes, and procedures emphasize the importance…" at bounding box center [281, 279] width 323 height 208
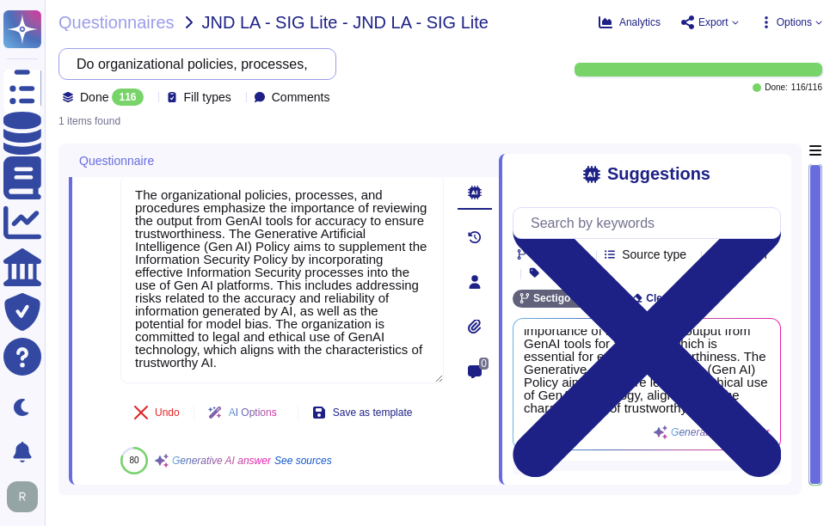
scroll to position [0, 353]
drag, startPoint x: 94, startPoint y: 65, endPoint x: 477, endPoint y: 52, distance: 383.8
click at [477, 52] on div "Do organizational policies, processes, and procedures include the characteristi…" at bounding box center [305, 77] width 495 height 58
paste input "Does the organization monitor and perform a periodic review of the risk managem…"
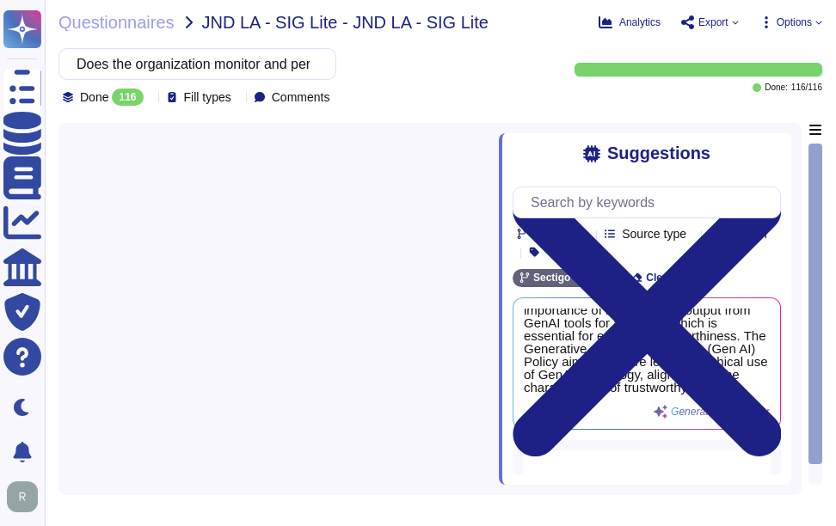
click at [415, 341] on div at bounding box center [284, 304] width 430 height 362
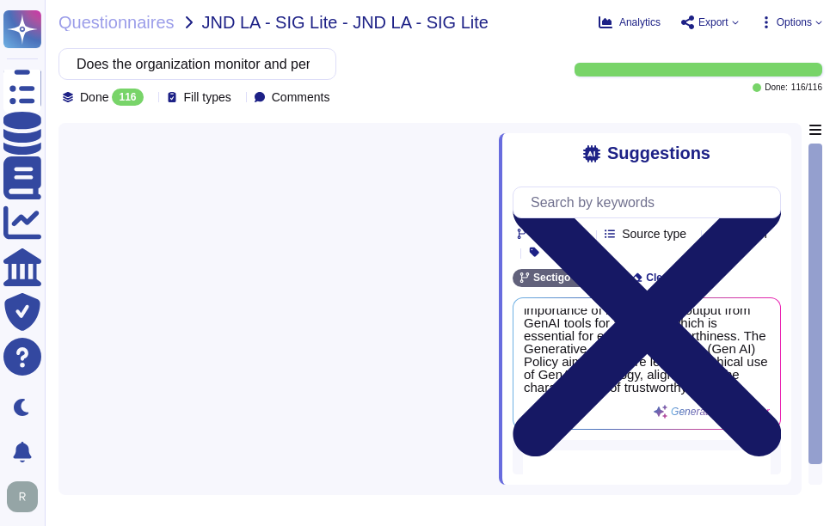
click at [770, 146] on icon at bounding box center [647, 323] width 268 height 358
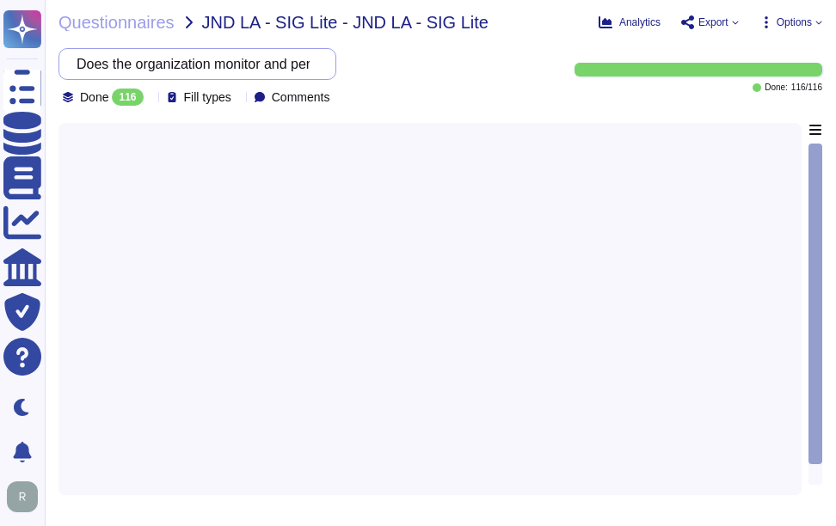
click at [317, 60] on input "Does the organization monitor and perform a periodic review of the risk managem…" at bounding box center [193, 64] width 250 height 30
click at [321, 229] on div at bounding box center [430, 304] width 722 height 362
drag, startPoint x: 98, startPoint y: 66, endPoint x: 594, endPoint y: 62, distance: 496.3
click at [594, 62] on div "Does the organization monitor and perform a periodic review of the risk managem…" at bounding box center [440, 77] width 764 height 58
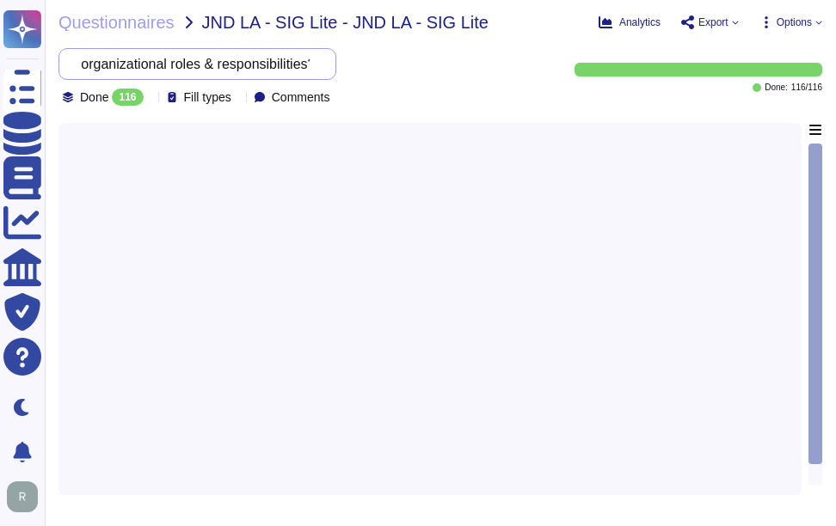
paste input "Is the Cybersecurity Supply Chain Risk Management policy (C-SCRM) integrated in…"
type input "Is the Cybersecurity Supply Chain Risk Management policy (C-SCRM) integrated in…"
click at [114, 28] on span "Questionnaires" at bounding box center [116, 22] width 116 height 17
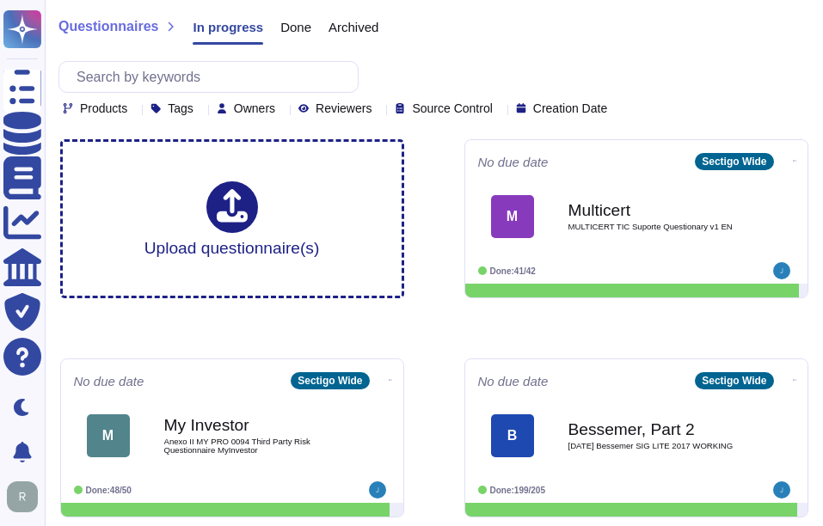
click at [282, 29] on span "Done" at bounding box center [295, 27] width 31 height 13
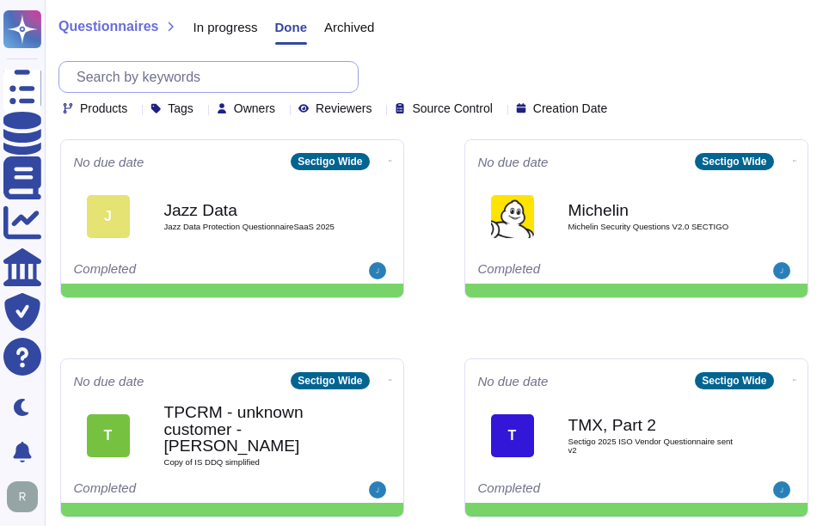
click at [197, 83] on input "text" at bounding box center [213, 77] width 290 height 30
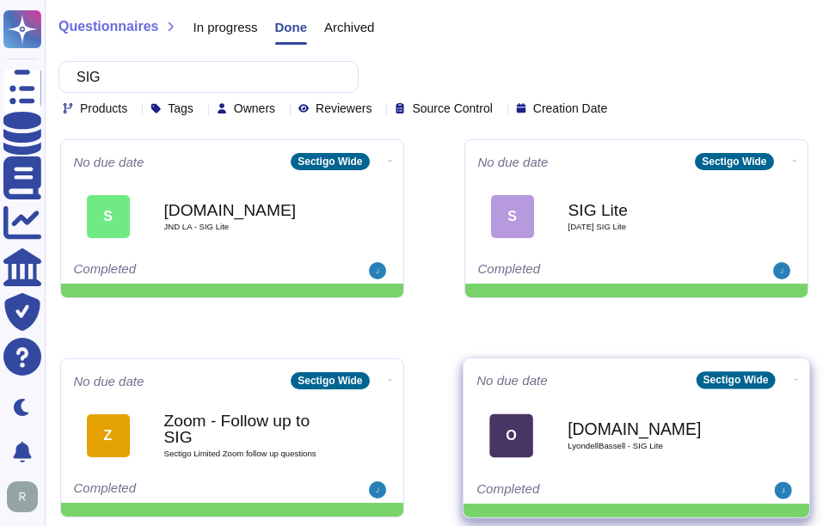
type input "SIG"
click at [659, 454] on div "Onetrust.com LyondellBassell - SIG Lite" at bounding box center [655, 436] width 174 height 70
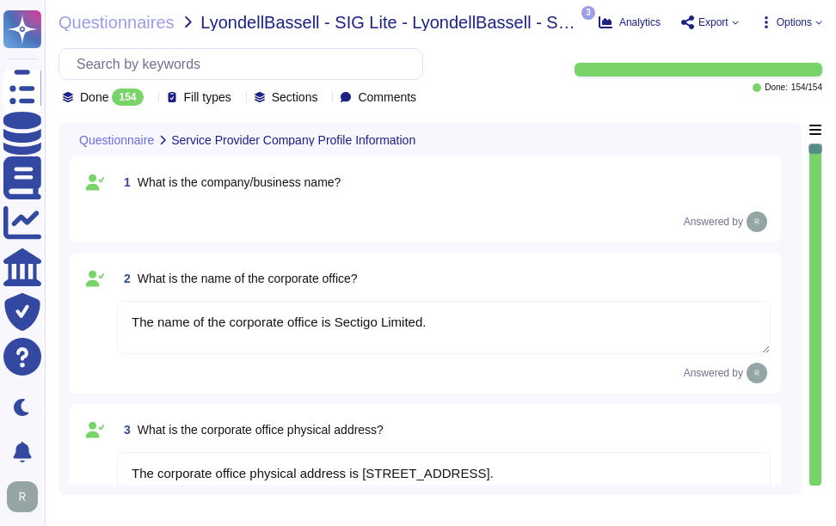
type textarea "The name of the corporate office is Sectigo Limited."
type textarea "The corporate office physical address is 8800 E. Raintree Drive, Suite 110, Sco…"
type textarea "The country of origin or incorporation of the company/business is the United Ki…"
type textarea "The backup sites are located in Secaucus, New Jersey, and Manchester, England."
type textarea "The ownership structure is private. Sectigo is a privately held company."
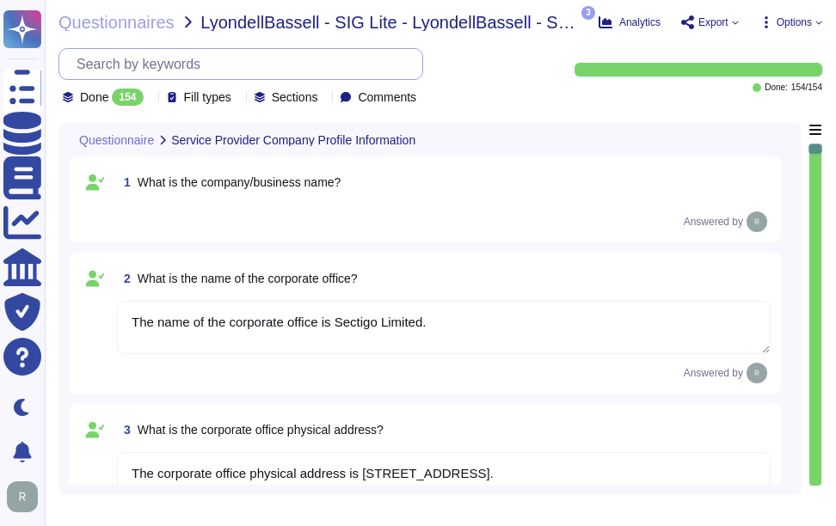
click at [195, 67] on input "text" at bounding box center [245, 64] width 354 height 30
paste input "Is the Cybersecurity Supply Chain Risk Management policy (C-SCRM) integrated in…"
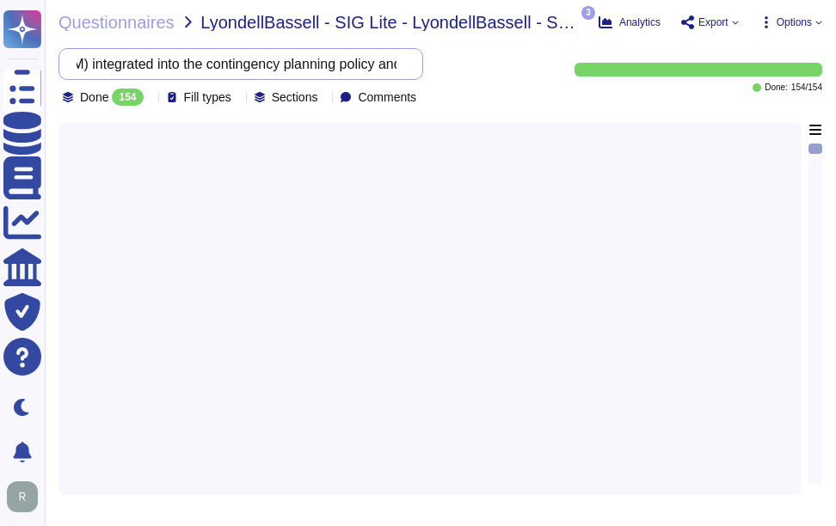
scroll to position [0, 966]
drag, startPoint x: 93, startPoint y: 64, endPoint x: 511, endPoint y: 77, distance: 418.2
click at [511, 77] on div "Is the Cybersecurity Supply Chain Risk Management policy (C-SCRM) integrated in…" at bounding box center [305, 77] width 495 height 58
paste input "Are servers used for transmitting, processing, or storing scoped data"
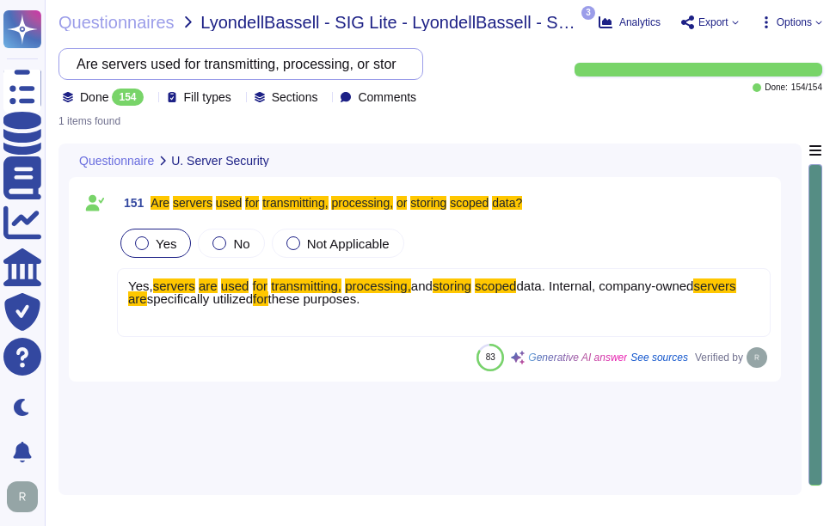
scroll to position [0, 79]
drag, startPoint x: 95, startPoint y: 62, endPoint x: 627, endPoint y: 102, distance: 533.9
click at [627, 102] on div "Are servers used for transmitting, processing, or storing scoped data? Done 154…" at bounding box center [440, 77] width 764 height 58
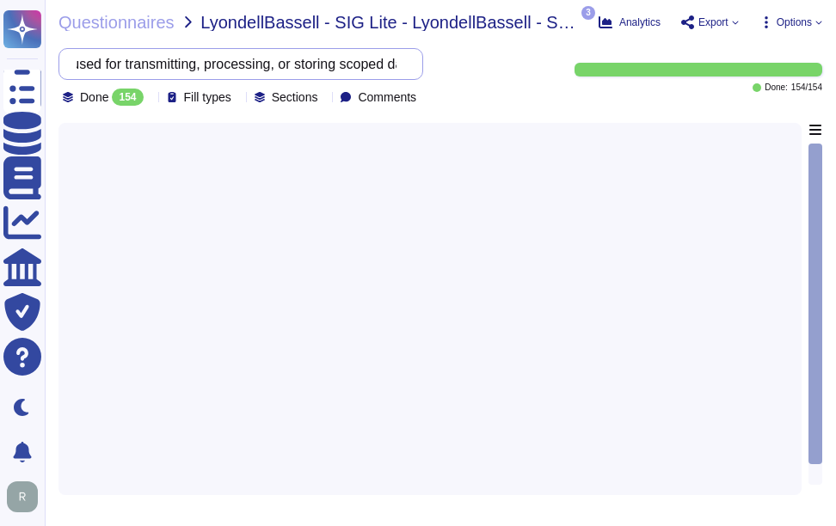
scroll to position [0, 126]
type input "Are Windows servers used to process, store data or used for scoped services?"
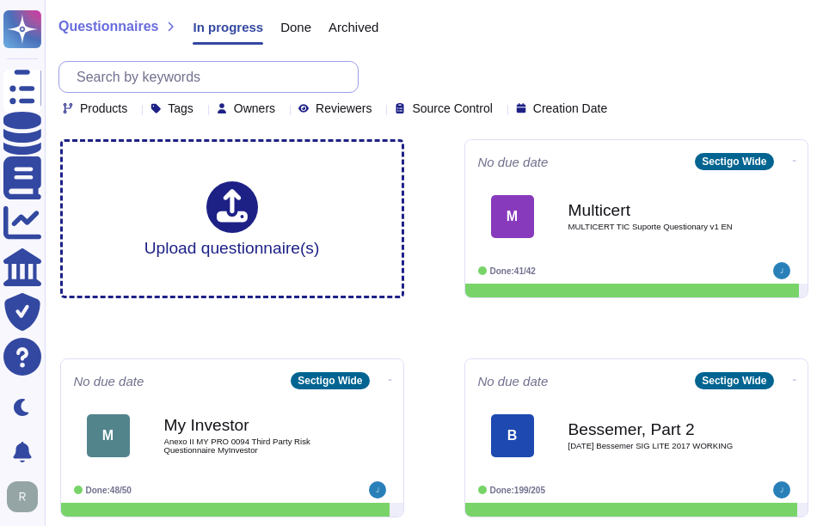
click at [181, 83] on input "text" at bounding box center [213, 77] width 290 height 30
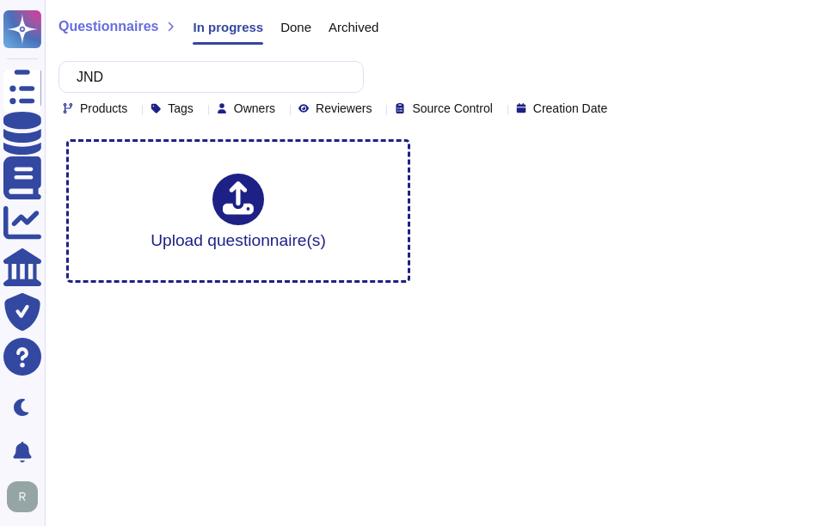
type input "JND"
click at [280, 25] on span "Done" at bounding box center [295, 27] width 31 height 13
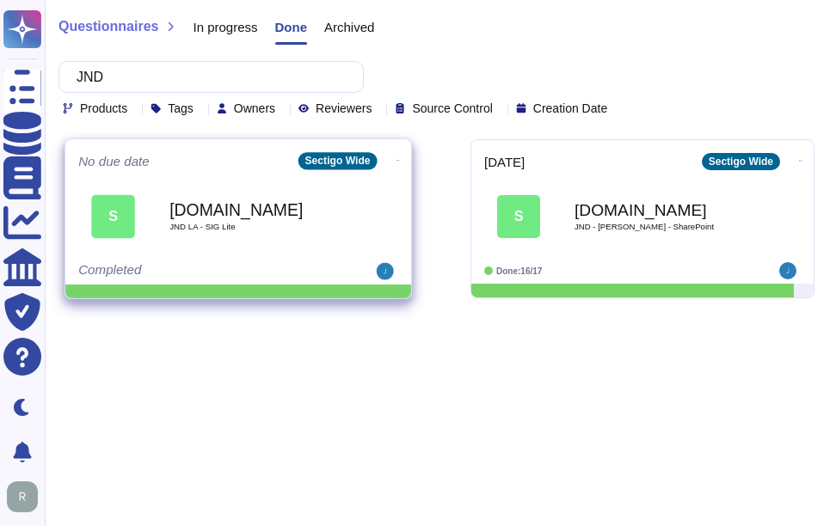
click at [271, 218] on b "[DOMAIN_NAME]" at bounding box center [256, 209] width 174 height 16
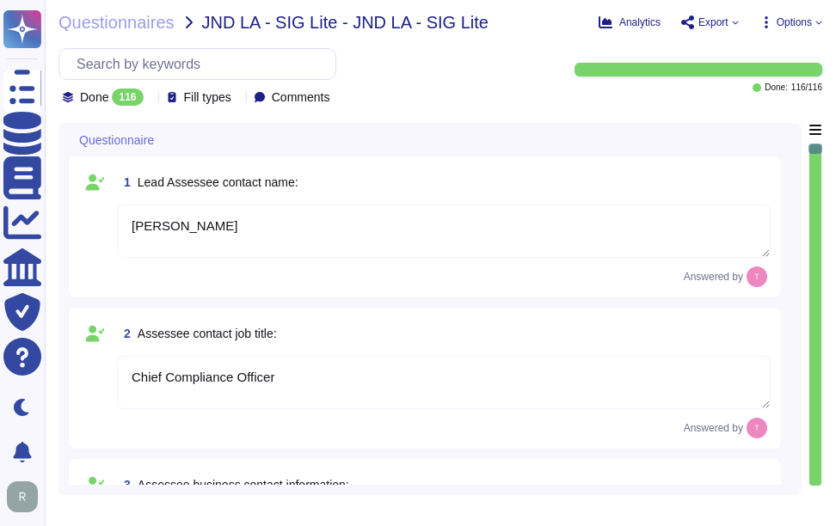
type textarea "Tim Callan"
type textarea "Chief Compliance Officer"
type textarea "tim.callan@sectigo.com"
type textarea "9/9/25"
type textarea "The company/business name is Sectigo."
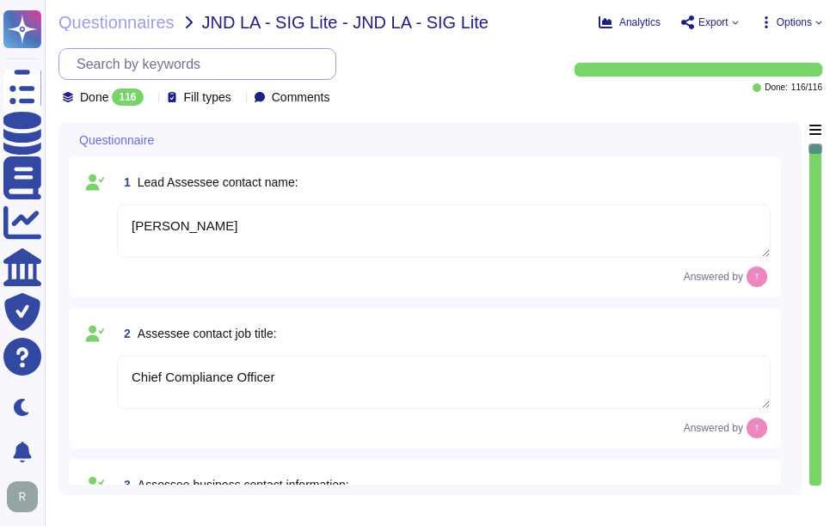
click at [140, 72] on input "text" at bounding box center [201, 64] width 267 height 30
paste input "Are servers used for transmitting, processing, or storing scoped data?"
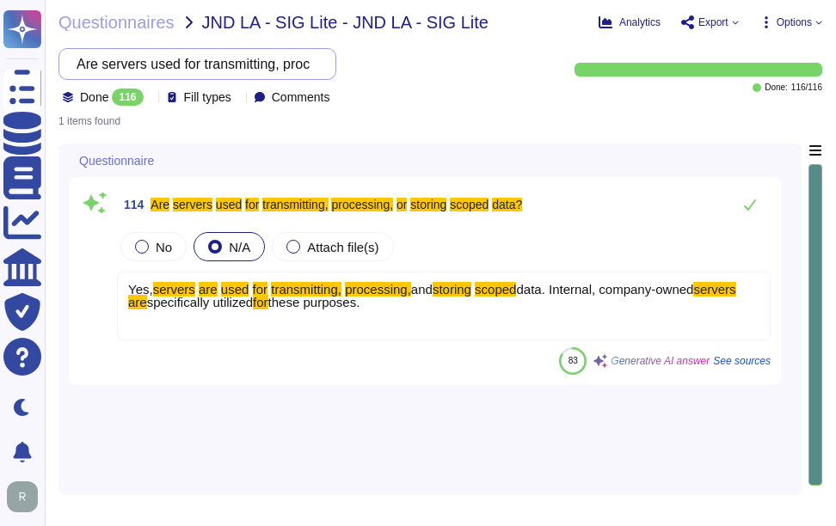
scroll to position [0, 175]
click at [105, 63] on input "Are servers used for transmitting, processing, or storing scoped data?" at bounding box center [193, 64] width 250 height 30
drag, startPoint x: 93, startPoint y: 63, endPoint x: 464, endPoint y: 84, distance: 372.2
click at [464, 84] on div "Are servers used for transmitting, processing, or storing scoped data? Done 116…" at bounding box center [305, 77] width 495 height 58
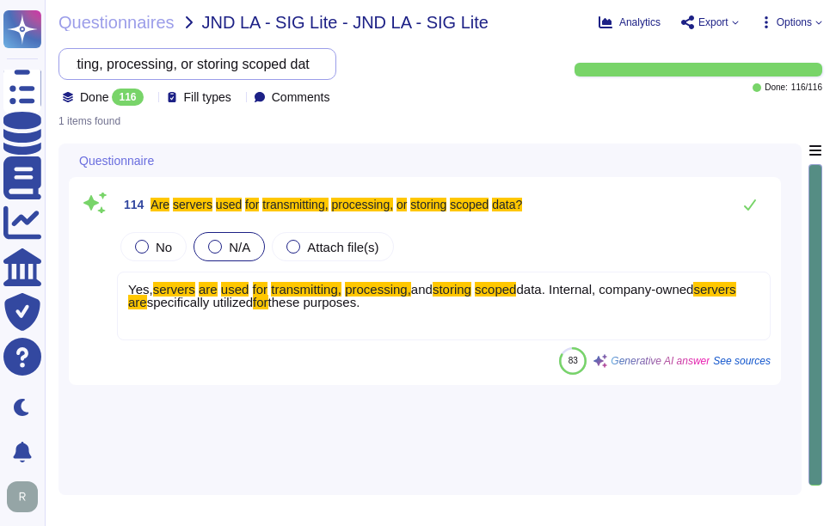
paste input "Windows servers used to process, store data or used for scoped services"
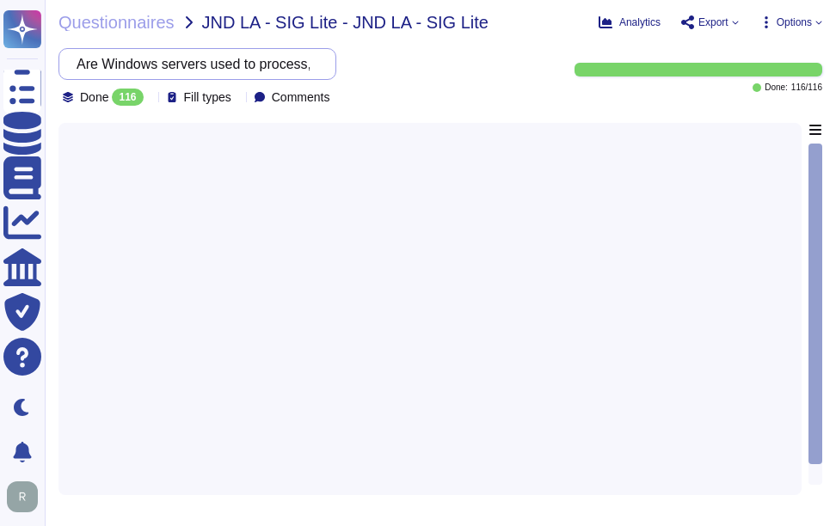
scroll to position [0, 224]
drag, startPoint x: 94, startPoint y: 61, endPoint x: 496, endPoint y: 87, distance: 403.4
click at [496, 87] on div "Are Windows servers used to process, store data or used for scoped services? Do…" at bounding box center [305, 77] width 495 height 58
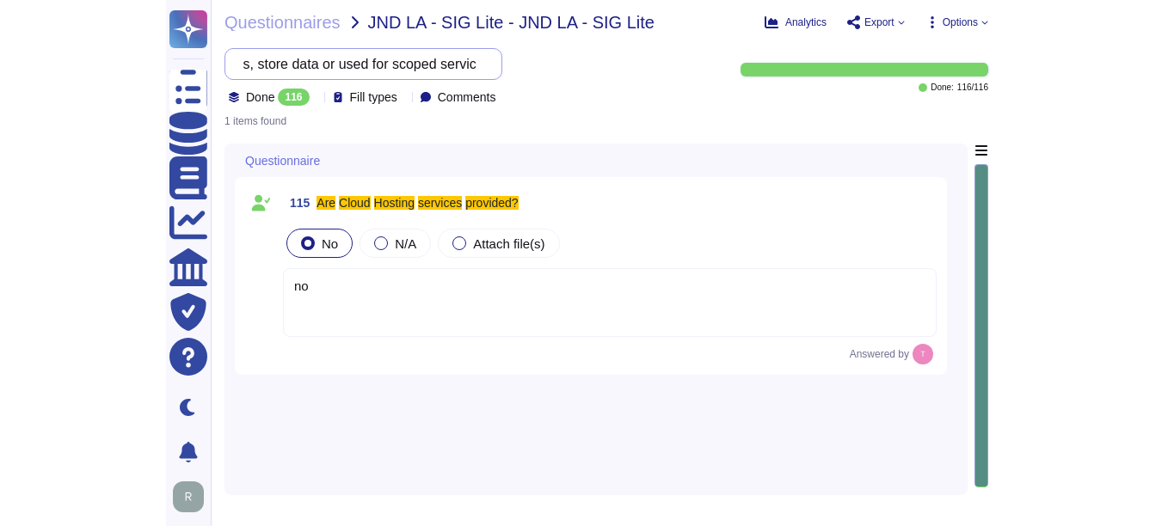
scroll to position [0, 0]
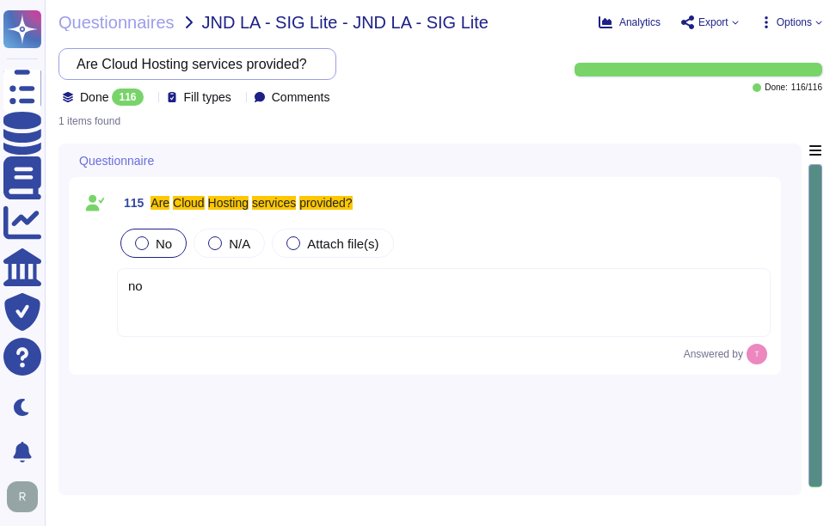
type input "Are Cloud Hosting services provided?"
